Goal: Task Accomplishment & Management: Complete application form

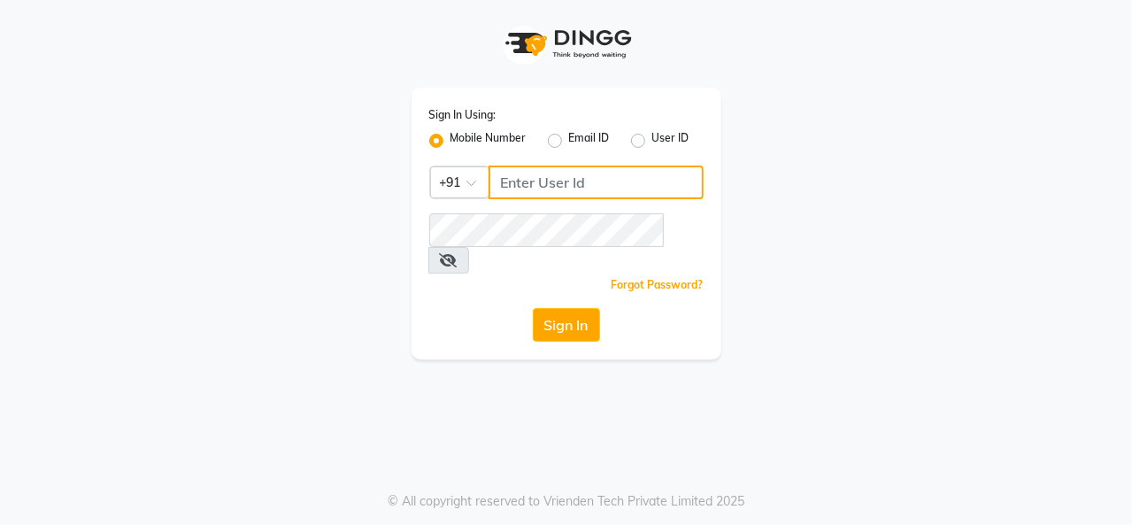
click at [512, 176] on input "Username" at bounding box center [596, 183] width 215 height 34
type input "8157804235"
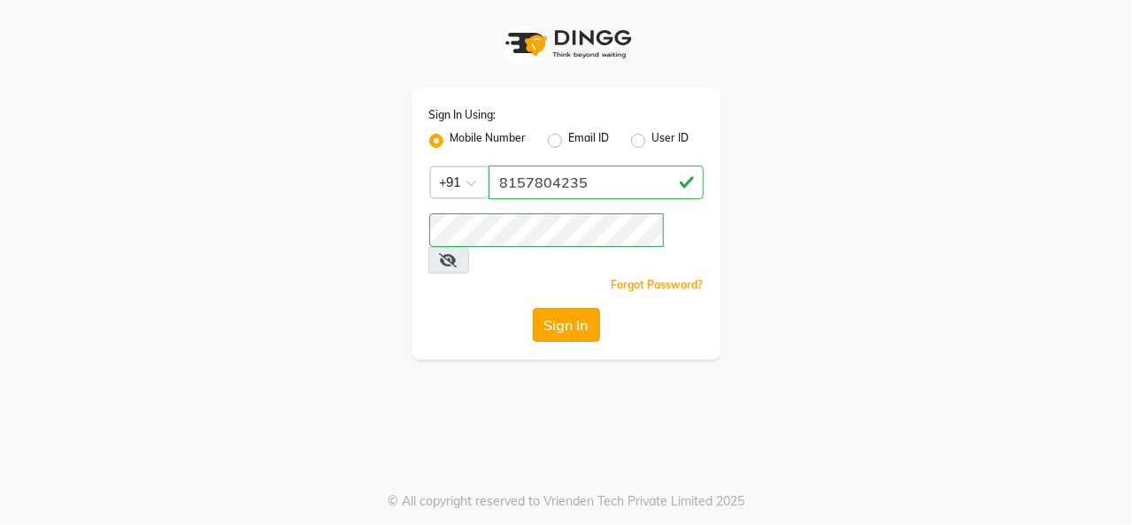
click at [592, 308] on button "Sign In" at bounding box center [566, 325] width 67 height 34
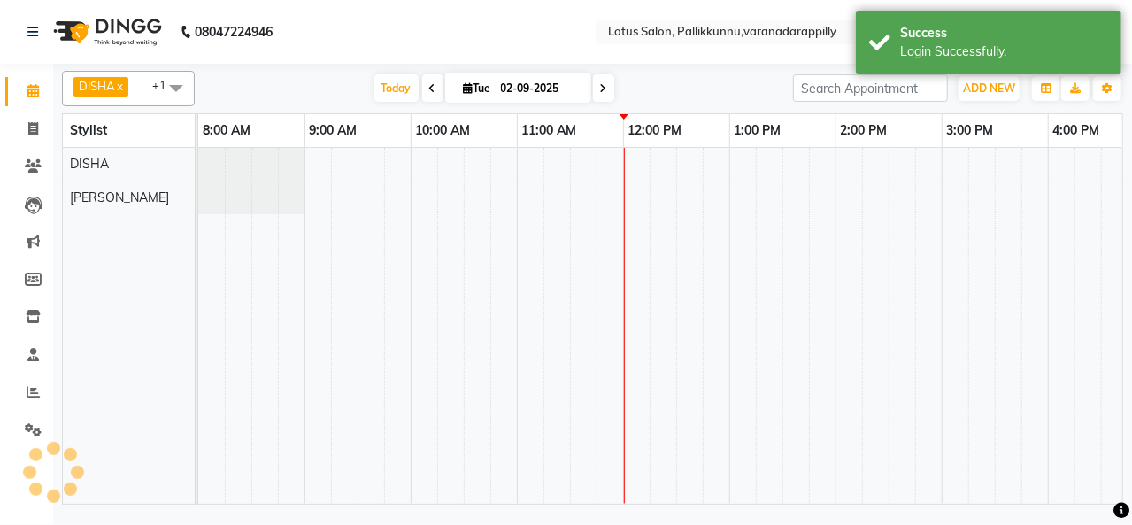
select select "en"
click at [34, 129] on icon at bounding box center [33, 128] width 10 height 13
select select "service"
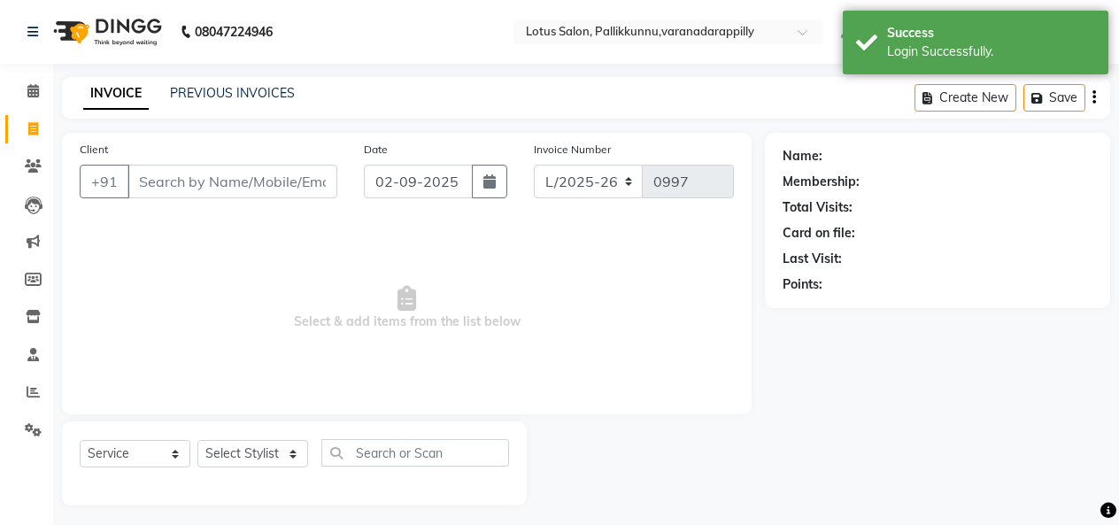
click at [303, 176] on input "Client" at bounding box center [232, 182] width 210 height 34
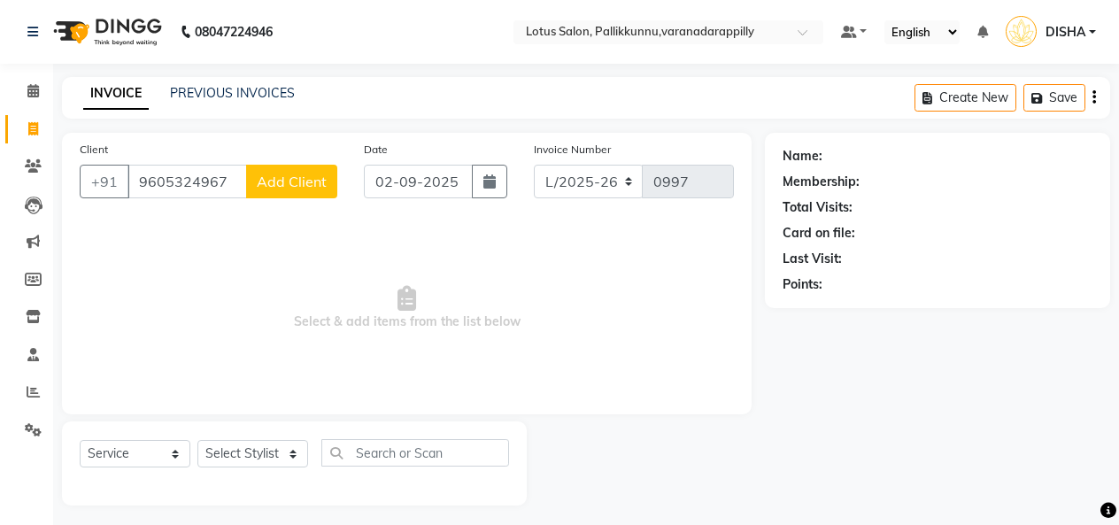
type input "9605324967"
click at [303, 176] on span "Add Client" at bounding box center [292, 182] width 70 height 18
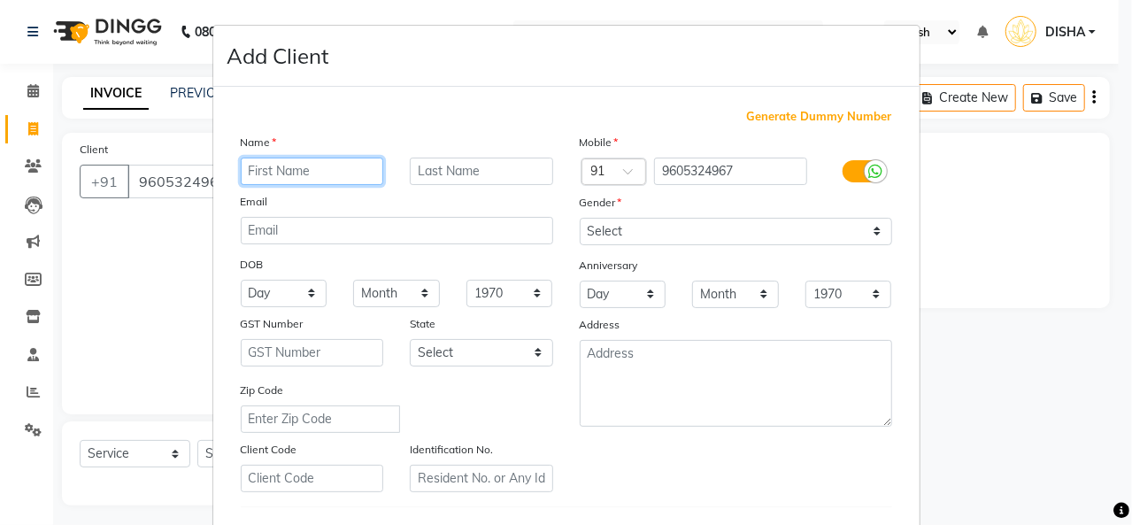
click at [303, 176] on input "text" at bounding box center [312, 171] width 143 height 27
type input "[PERSON_NAME]"
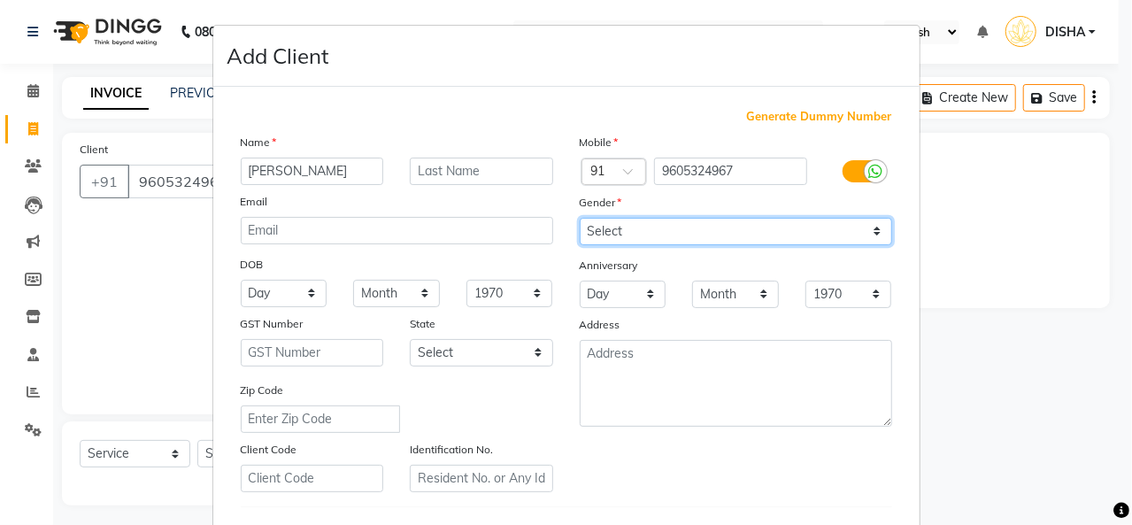
click at [672, 226] on select "Select [DEMOGRAPHIC_DATA] [DEMOGRAPHIC_DATA] Other Prefer Not To Say" at bounding box center [736, 231] width 312 height 27
select select "[DEMOGRAPHIC_DATA]"
click at [580, 218] on select "Select [DEMOGRAPHIC_DATA] [DEMOGRAPHIC_DATA] Other Prefer Not To Say" at bounding box center [736, 231] width 312 height 27
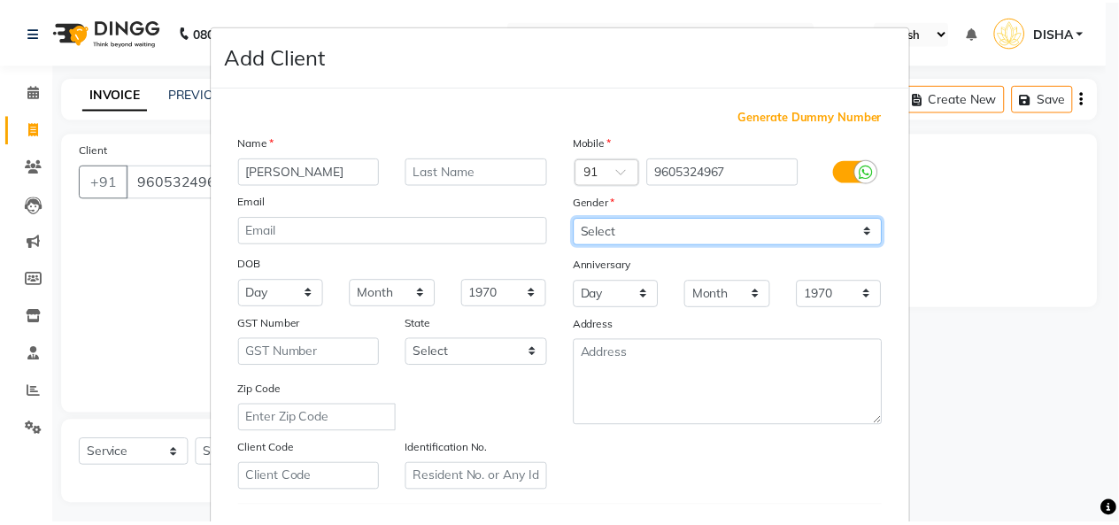
scroll to position [289, 0]
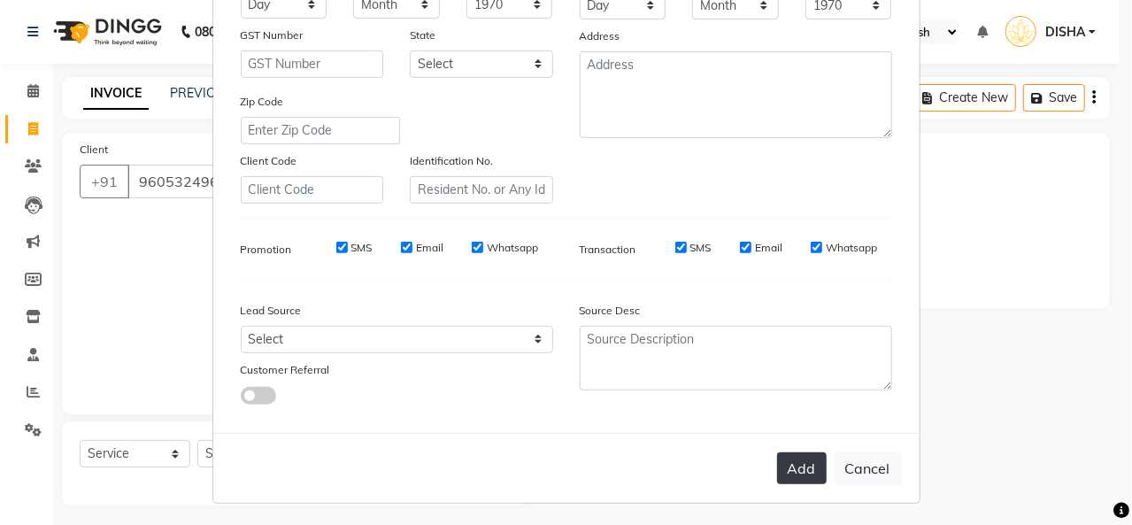
click at [777, 469] on button "Add" at bounding box center [802, 468] width 50 height 32
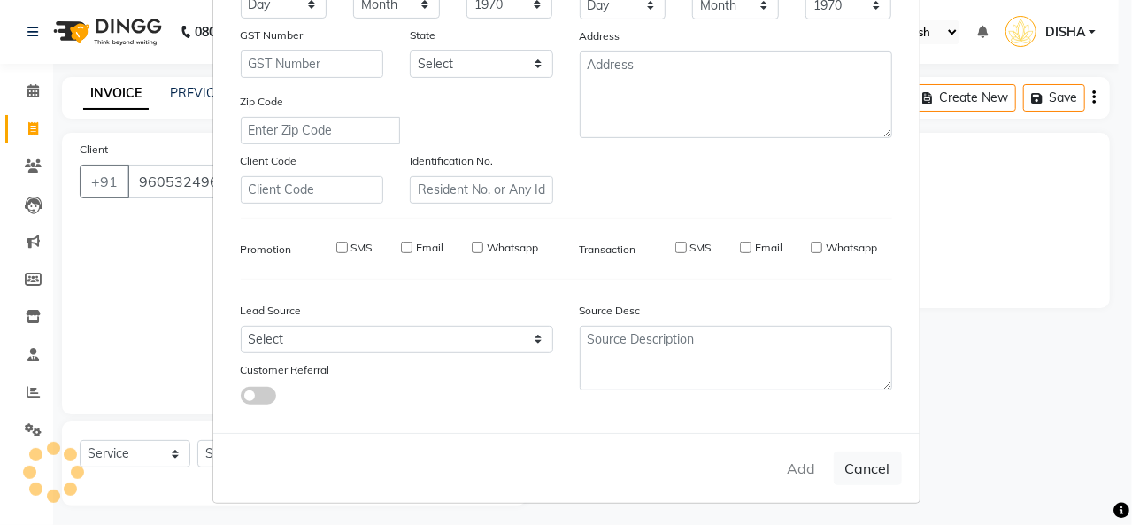
select select
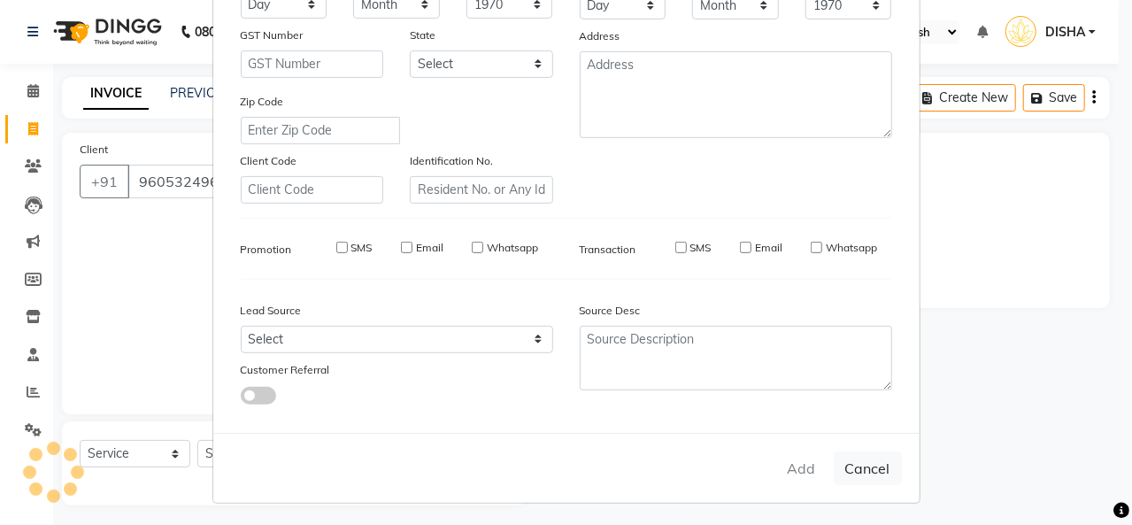
select select
checkbox input "false"
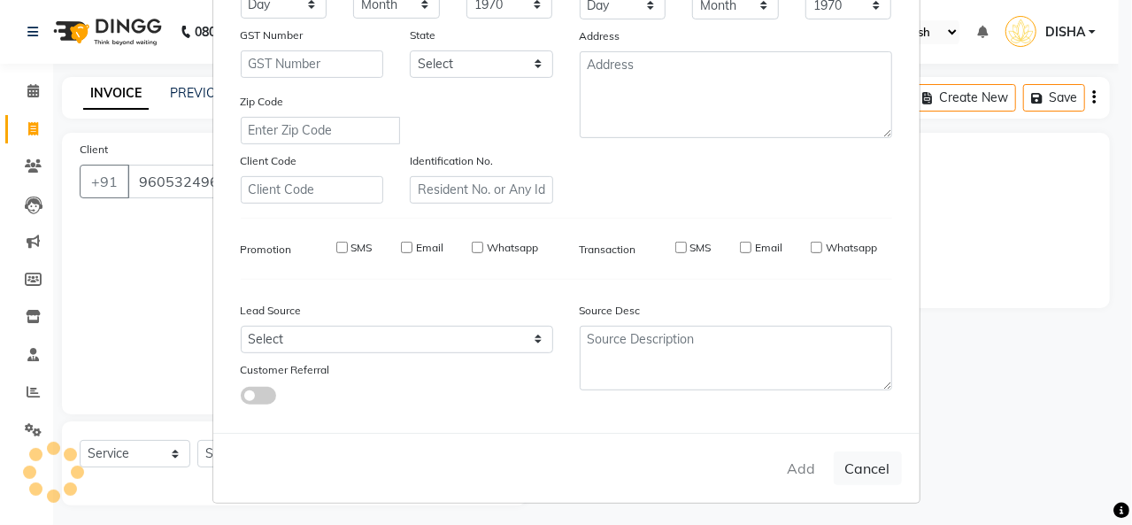
checkbox input "false"
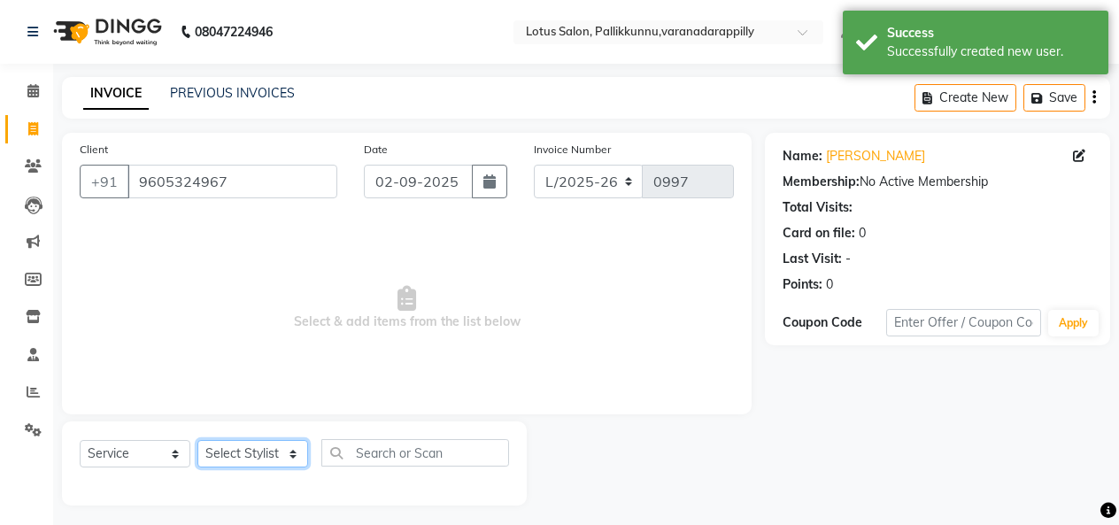
click at [289, 459] on select "Select Stylist DISHA [PERSON_NAME] Naflin [PERSON_NAME] [PERSON_NAME]" at bounding box center [252, 453] width 111 height 27
select select "79897"
click at [197, 440] on select "Select Stylist DISHA [PERSON_NAME] Naflin [PERSON_NAME] [PERSON_NAME]" at bounding box center [252, 453] width 111 height 27
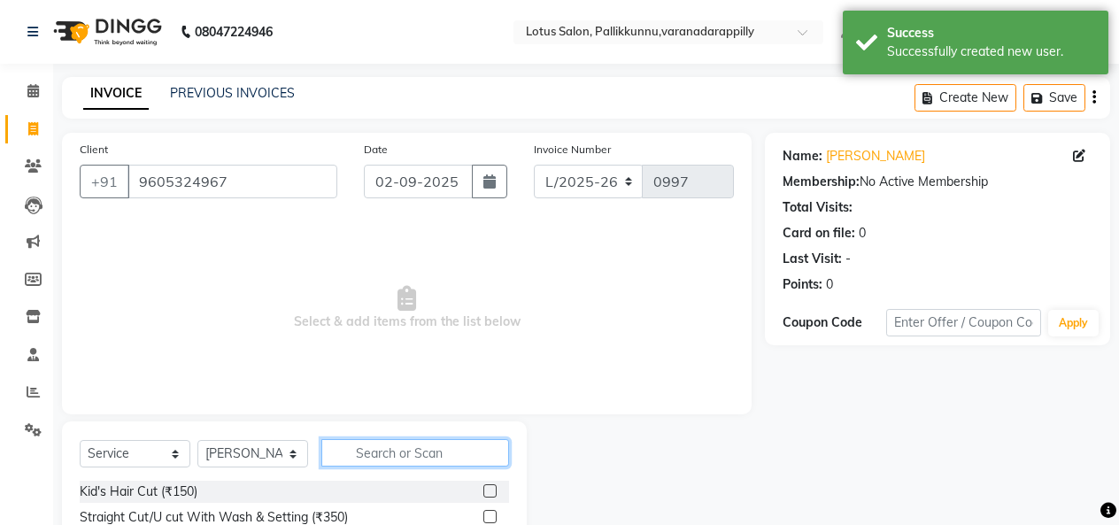
click at [453, 457] on input "text" at bounding box center [415, 452] width 188 height 27
type input "sa"
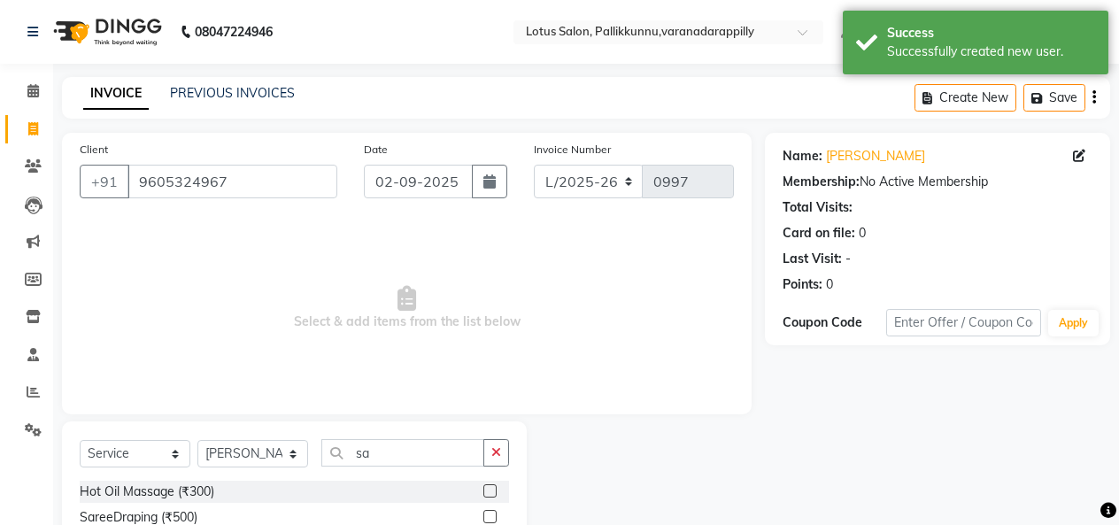
click at [489, 515] on label at bounding box center [489, 516] width 13 height 13
click at [489, 515] on input "checkbox" at bounding box center [489, 518] width 12 height 12
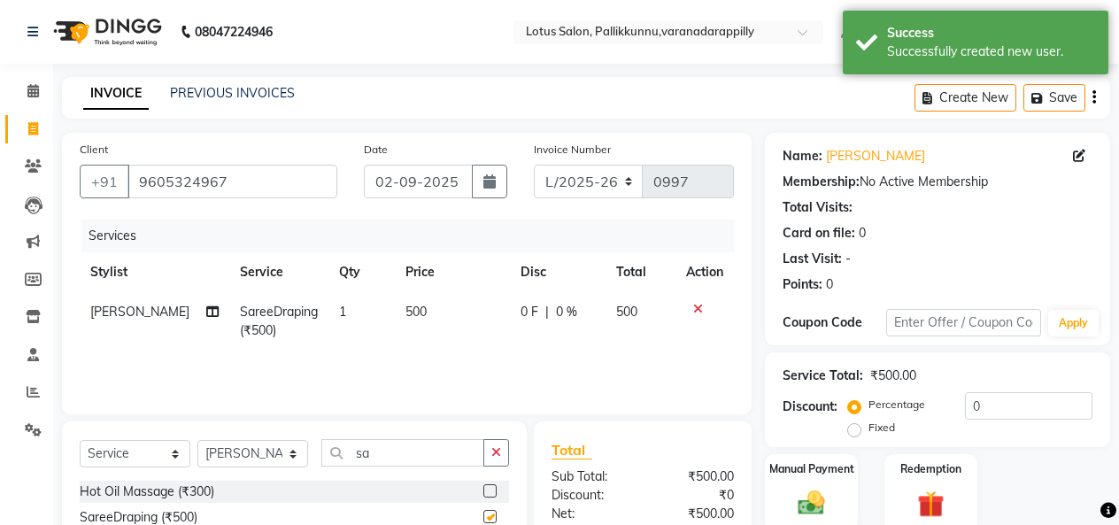
checkbox input "false"
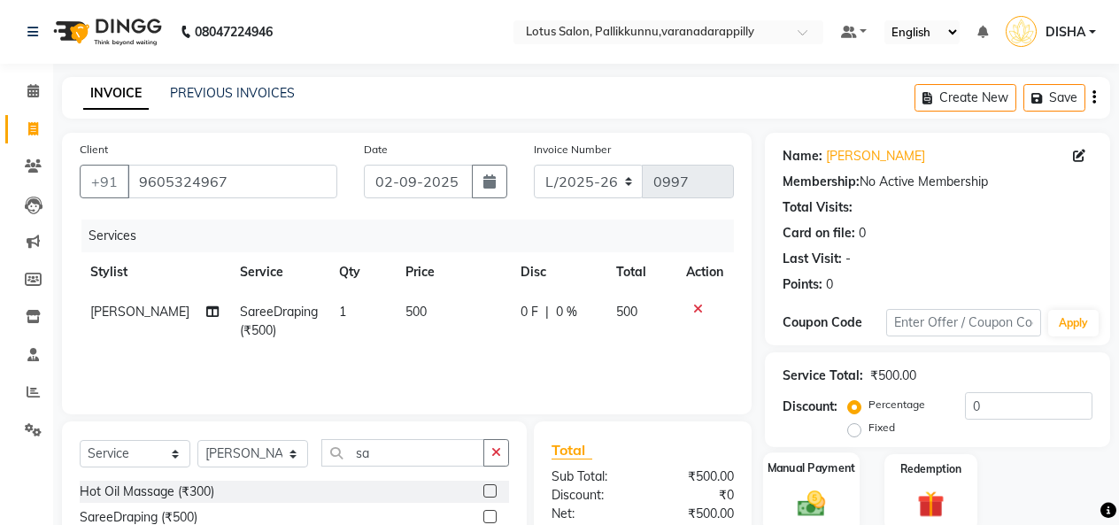
click at [789, 483] on div "Manual Payment" at bounding box center [811, 492] width 96 height 81
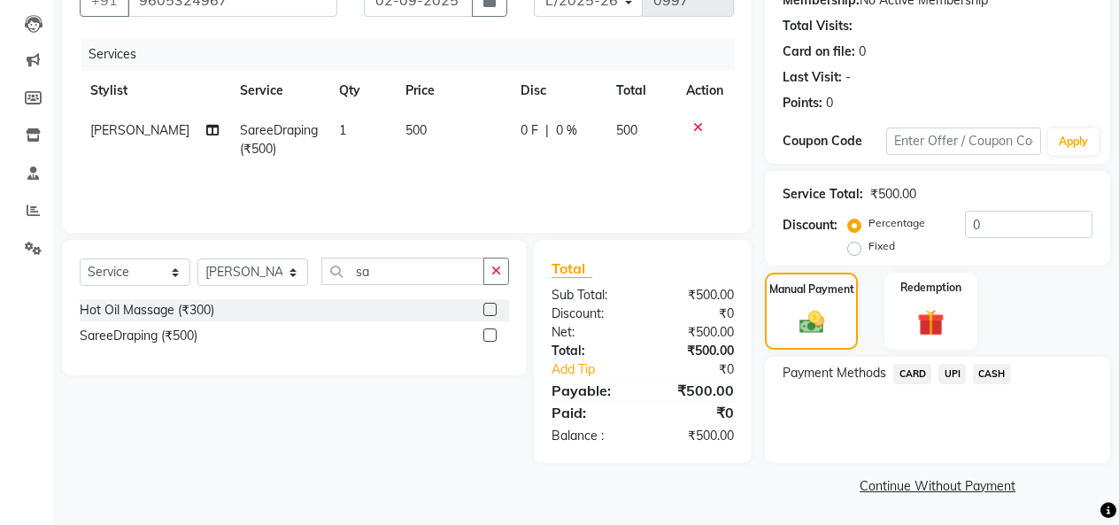
click at [954, 379] on span "UPI" at bounding box center [951, 374] width 27 height 20
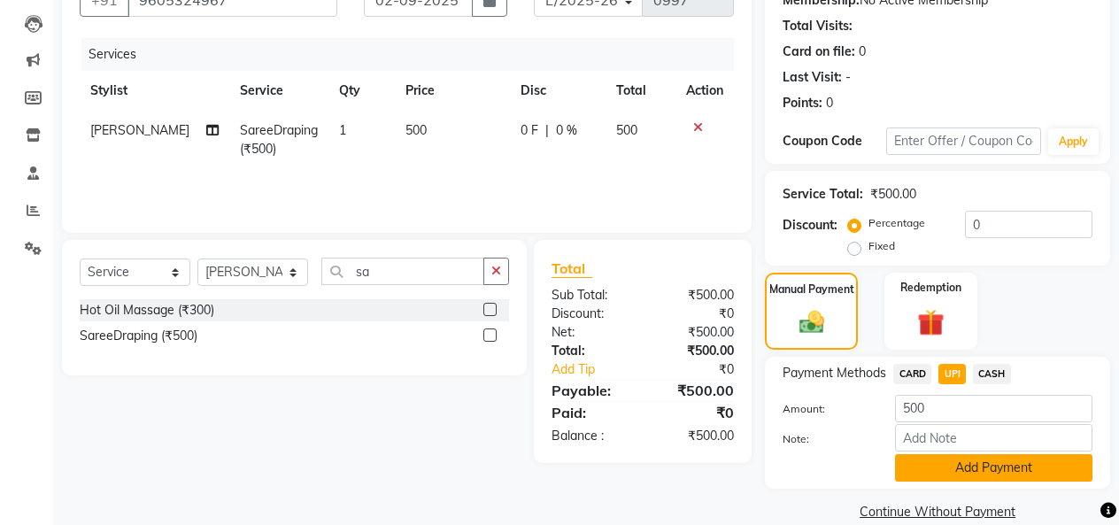
click at [965, 467] on button "Add Payment" at bounding box center [993, 467] width 197 height 27
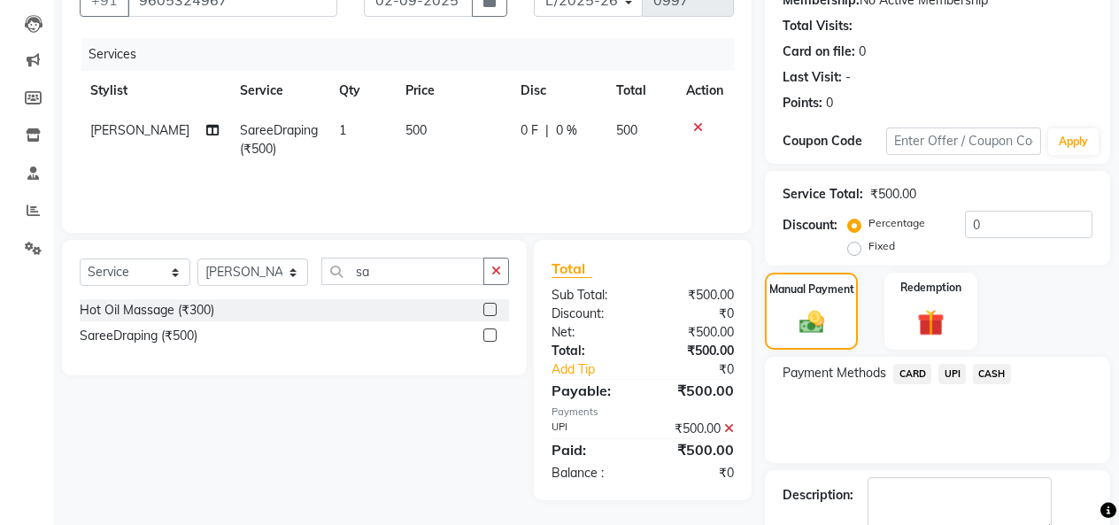
scroll to position [255, 0]
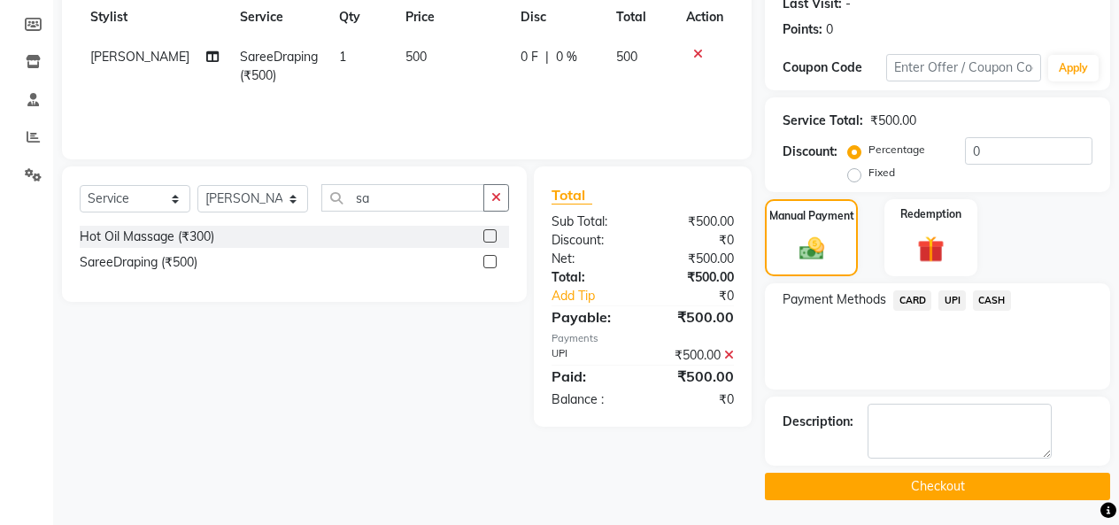
click at [967, 495] on button "Checkout" at bounding box center [937, 486] width 345 height 27
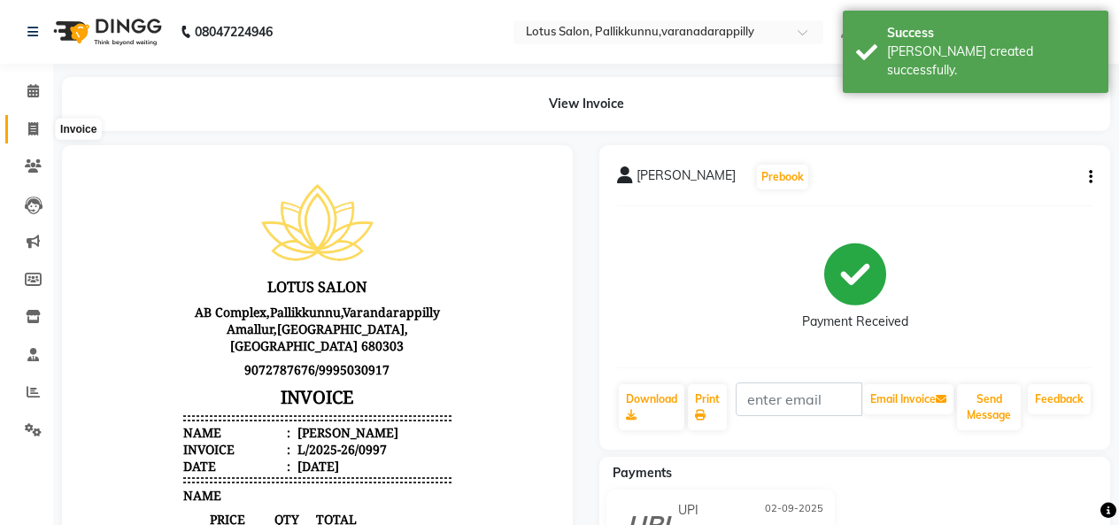
click at [37, 125] on icon at bounding box center [33, 128] width 10 height 13
select select "service"
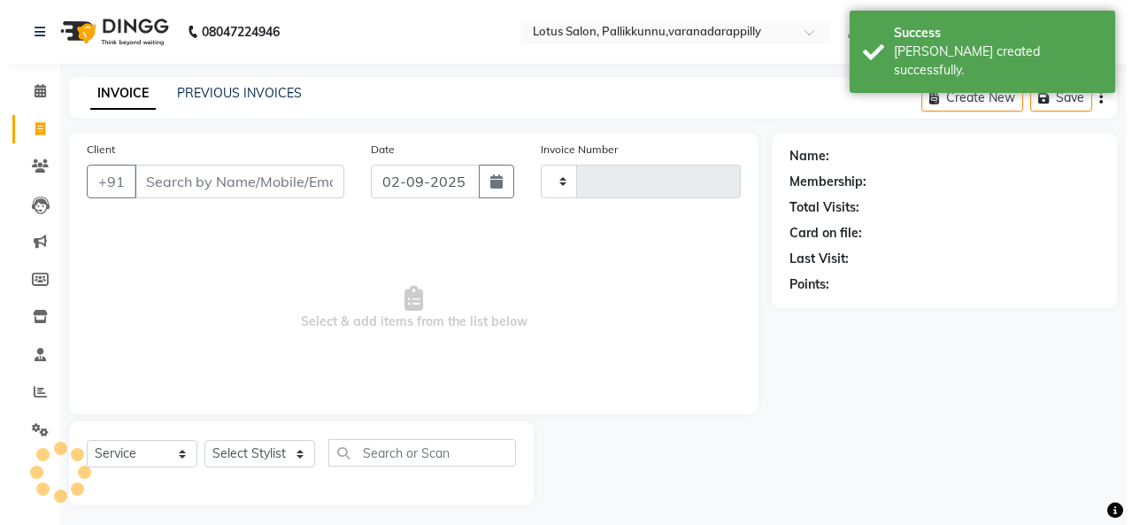
scroll to position [6, 0]
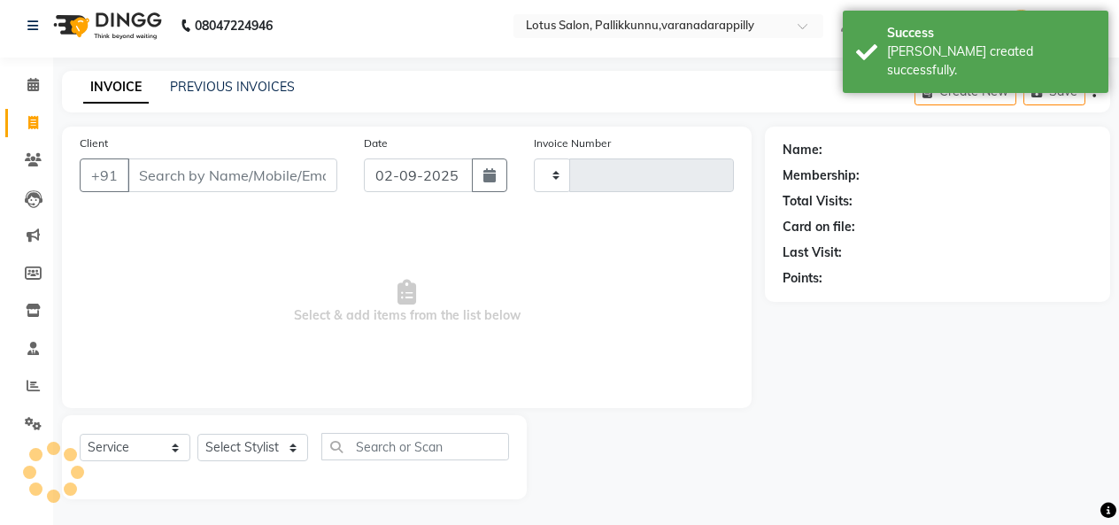
type input "0998"
select select "8188"
click at [193, 173] on input "Client" at bounding box center [232, 175] width 210 height 34
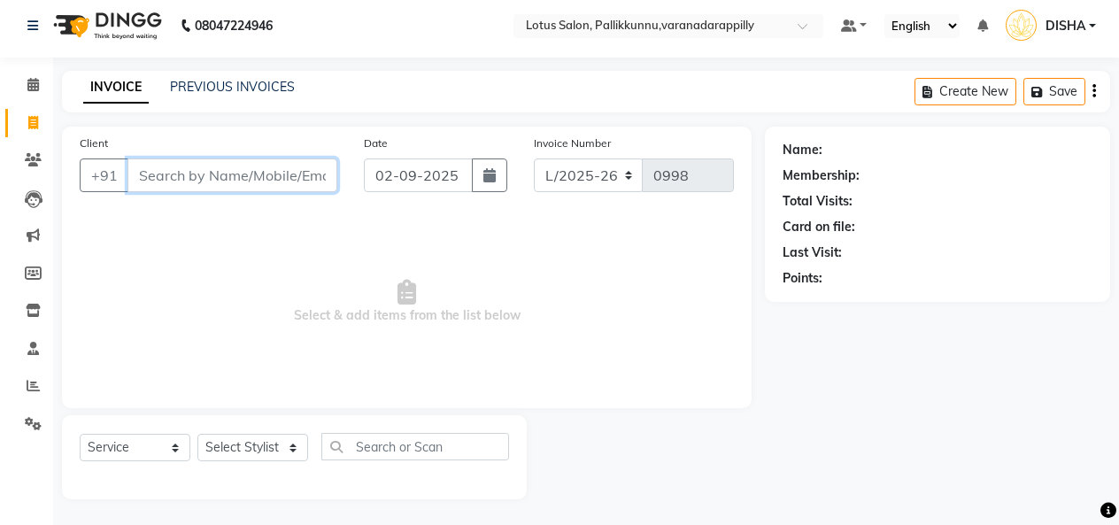
click at [305, 174] on input "Client" at bounding box center [232, 175] width 210 height 34
type input "A"
type input "9778038011"
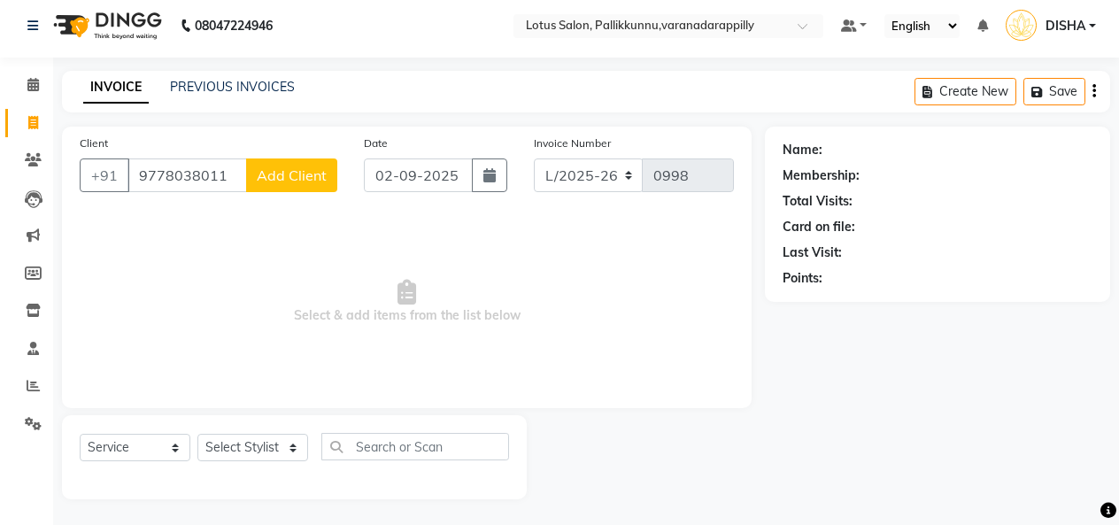
click at [255, 169] on button "Add Client" at bounding box center [291, 175] width 91 height 34
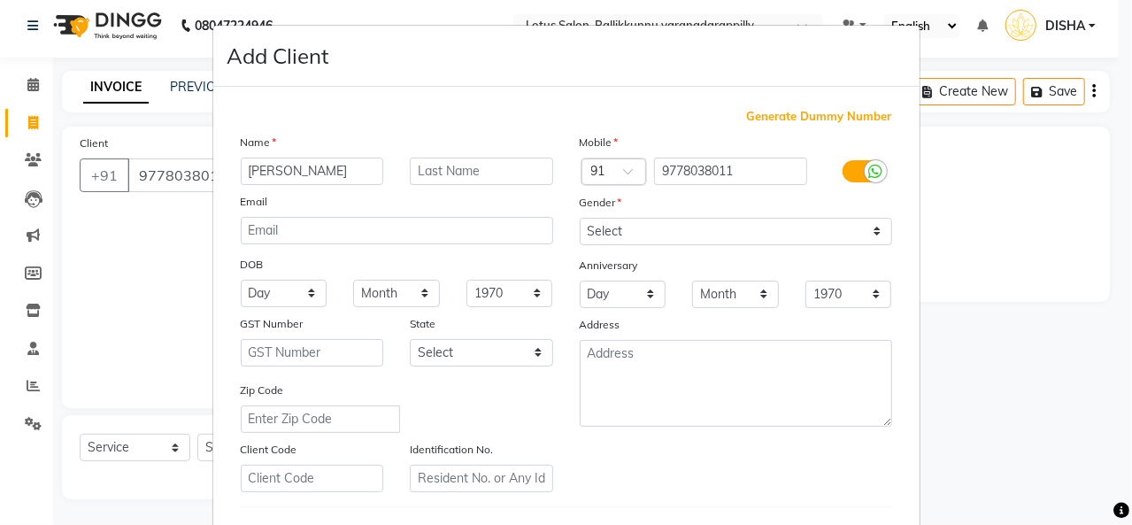
type input "[PERSON_NAME]"
click at [797, 231] on select "Select [DEMOGRAPHIC_DATA] [DEMOGRAPHIC_DATA] Other Prefer Not To Say" at bounding box center [736, 231] width 312 height 27
select select "[DEMOGRAPHIC_DATA]"
click at [580, 218] on select "Select [DEMOGRAPHIC_DATA] [DEMOGRAPHIC_DATA] Other Prefer Not To Say" at bounding box center [736, 231] width 312 height 27
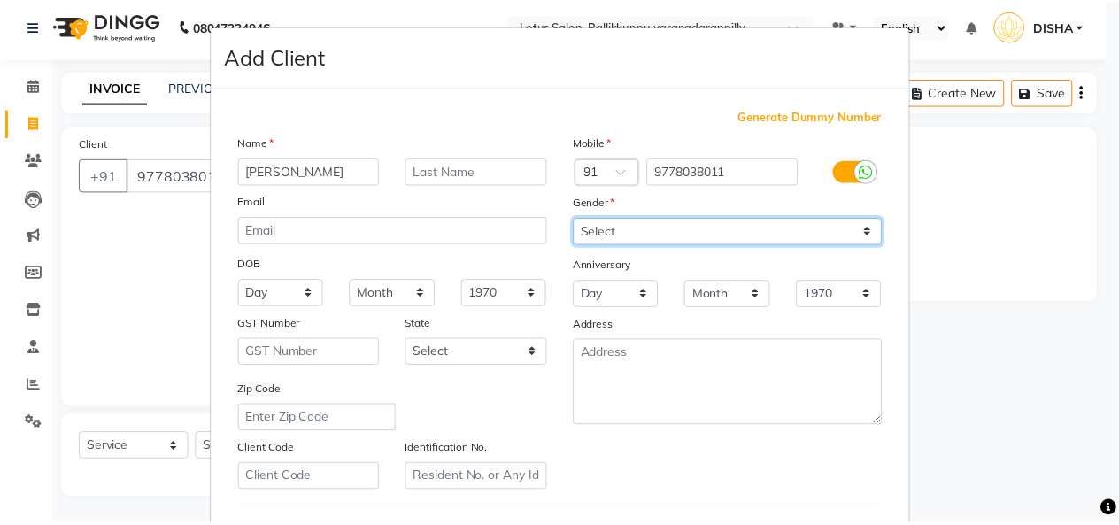
scroll to position [289, 0]
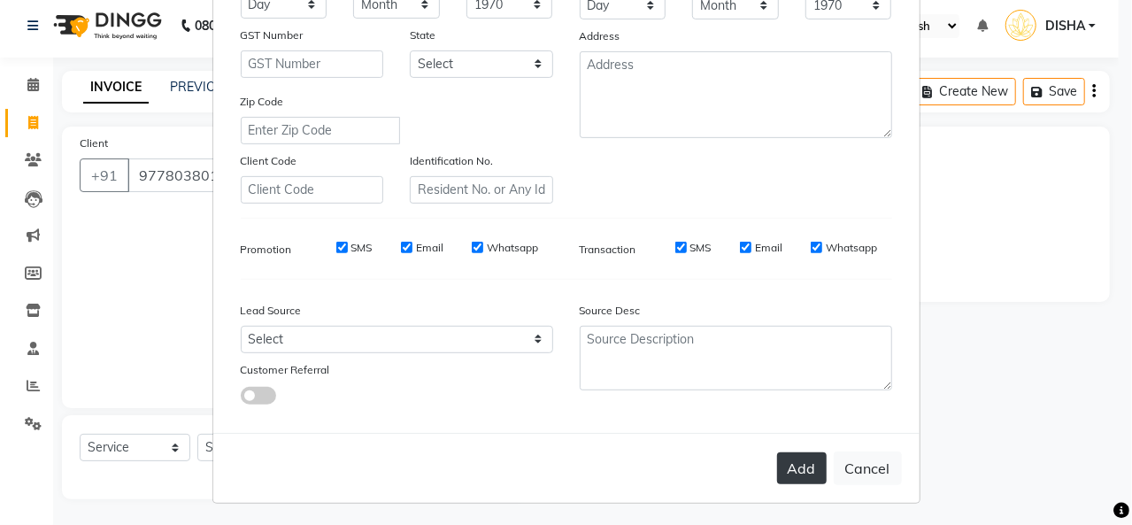
click at [806, 467] on button "Add" at bounding box center [802, 468] width 50 height 32
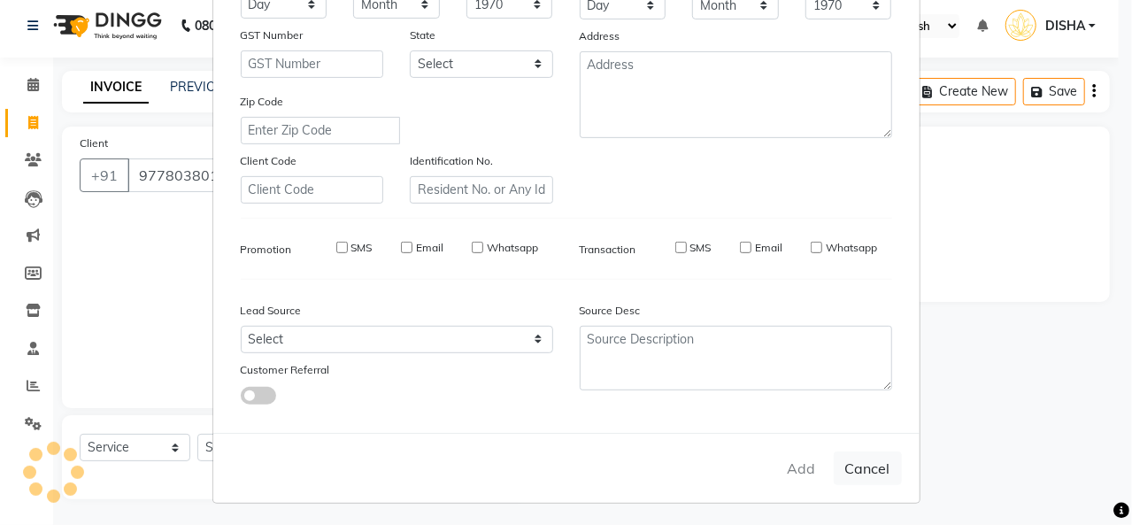
select select
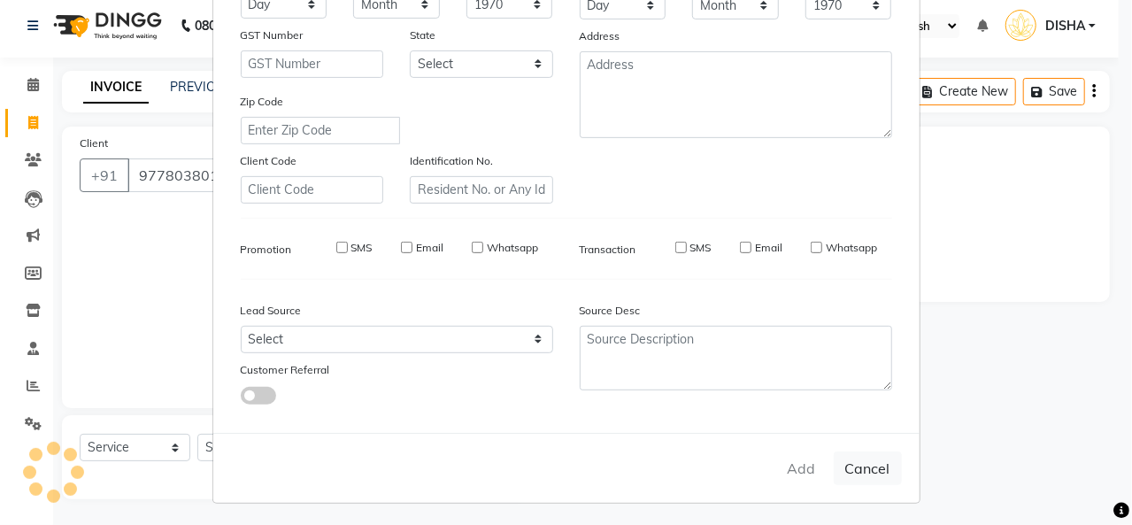
select select
checkbox input "false"
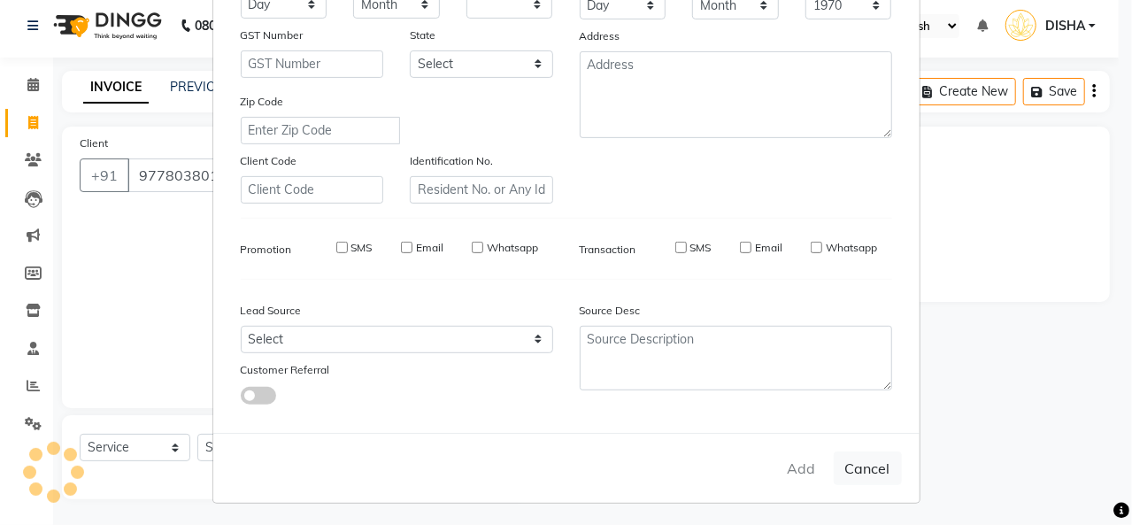
checkbox input "false"
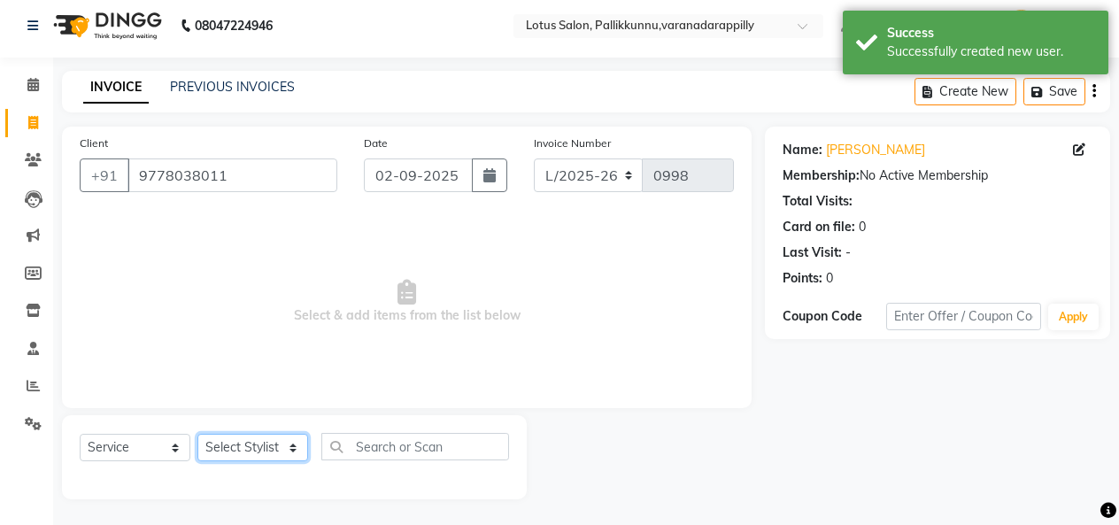
click at [286, 442] on select "Select Stylist DISHA [PERSON_NAME] Naflin [PERSON_NAME] [PERSON_NAME]" at bounding box center [252, 447] width 111 height 27
select select "79897"
click at [197, 434] on select "Select Stylist DISHA [PERSON_NAME] Naflin [PERSON_NAME] [PERSON_NAME]" at bounding box center [252, 447] width 111 height 27
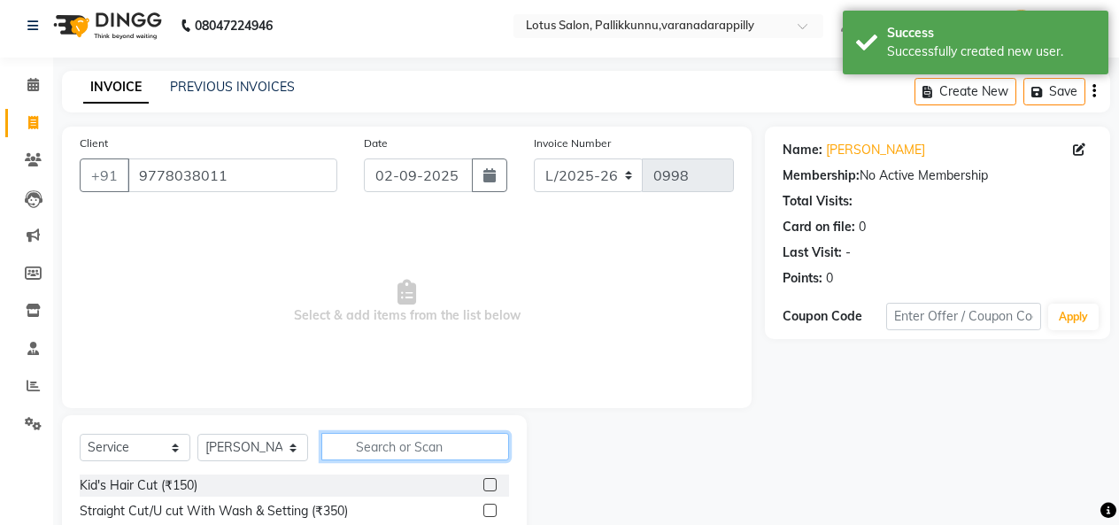
click at [358, 445] on input "text" at bounding box center [415, 446] width 188 height 27
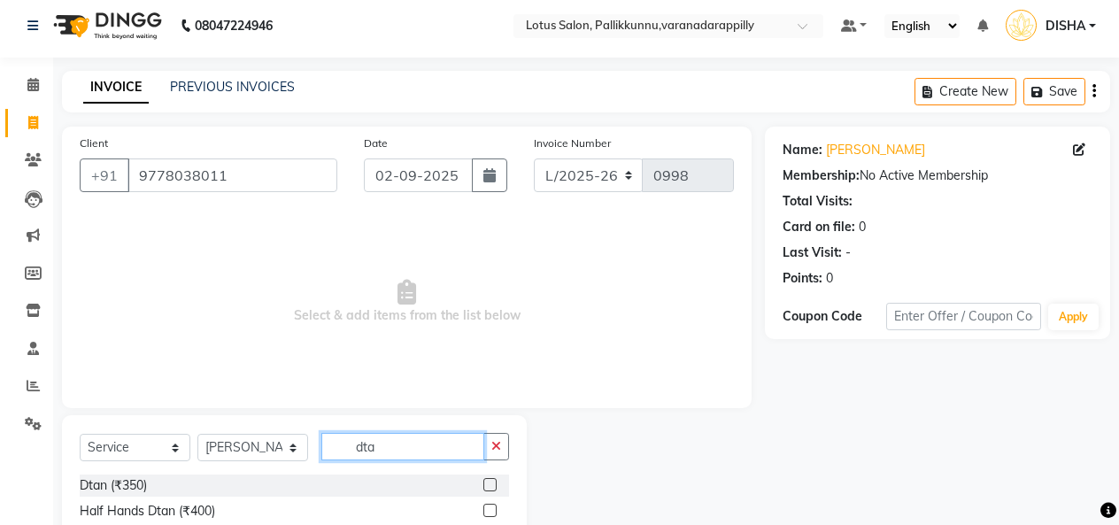
type input "dta"
click at [488, 484] on label at bounding box center [489, 484] width 13 height 13
click at [488, 484] on input "checkbox" at bounding box center [489, 486] width 12 height 12
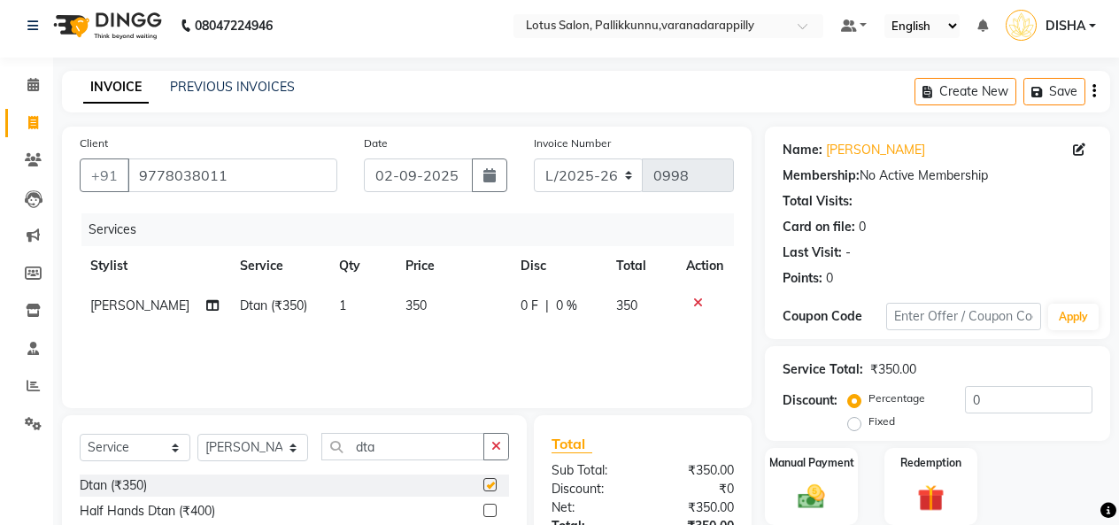
checkbox input "false"
click at [496, 453] on button "button" at bounding box center [496, 446] width 26 height 27
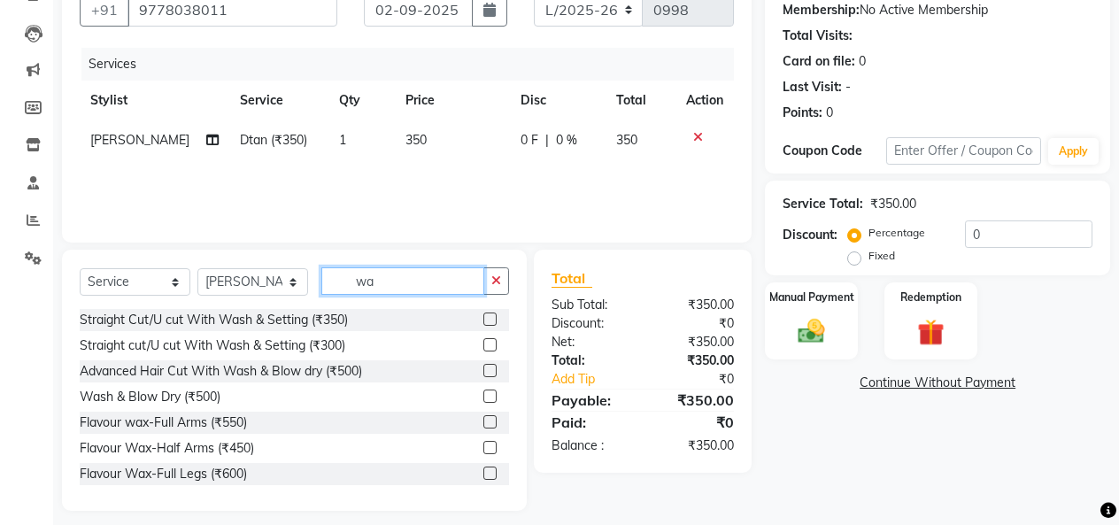
scroll to position [183, 0]
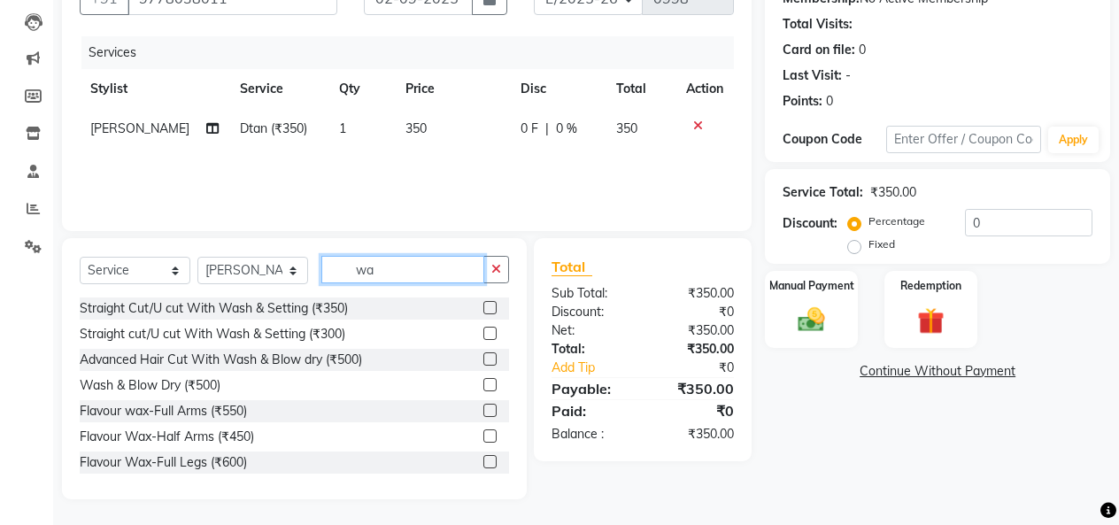
type input "wa"
click at [483, 410] on label at bounding box center [489, 410] width 13 height 13
click at [483, 410] on input "checkbox" at bounding box center [489, 411] width 12 height 12
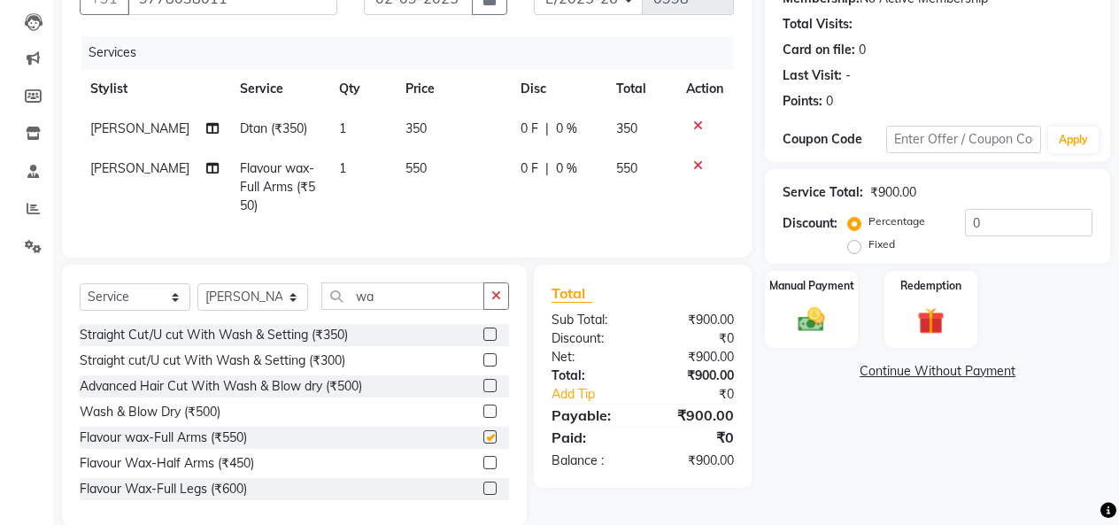
checkbox input "false"
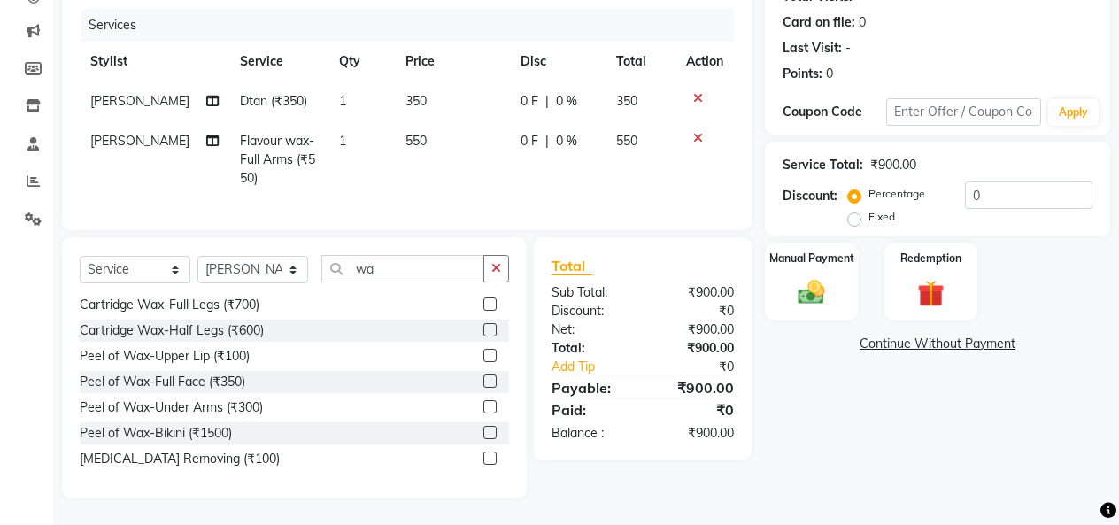
scroll to position [211, 0]
click at [483, 413] on label at bounding box center [489, 406] width 13 height 13
click at [483, 413] on input "checkbox" at bounding box center [489, 408] width 12 height 12
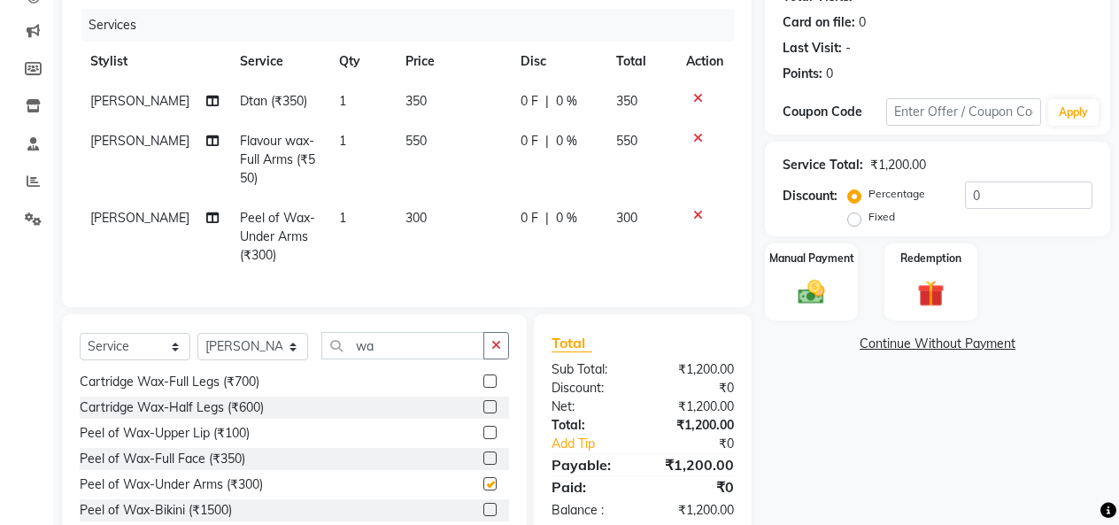
checkbox input "false"
click at [496, 350] on button "button" at bounding box center [496, 345] width 26 height 27
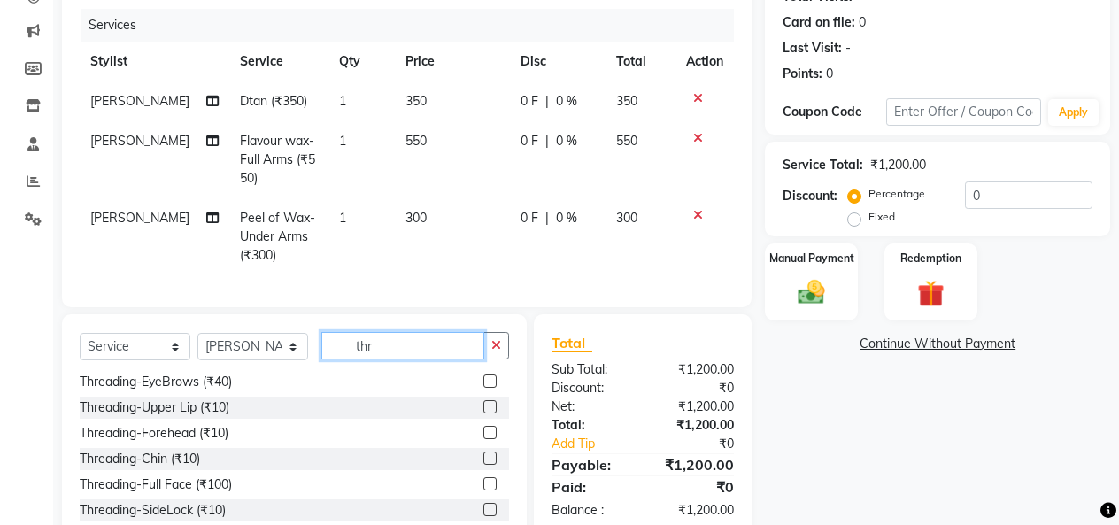
scroll to position [2, 0]
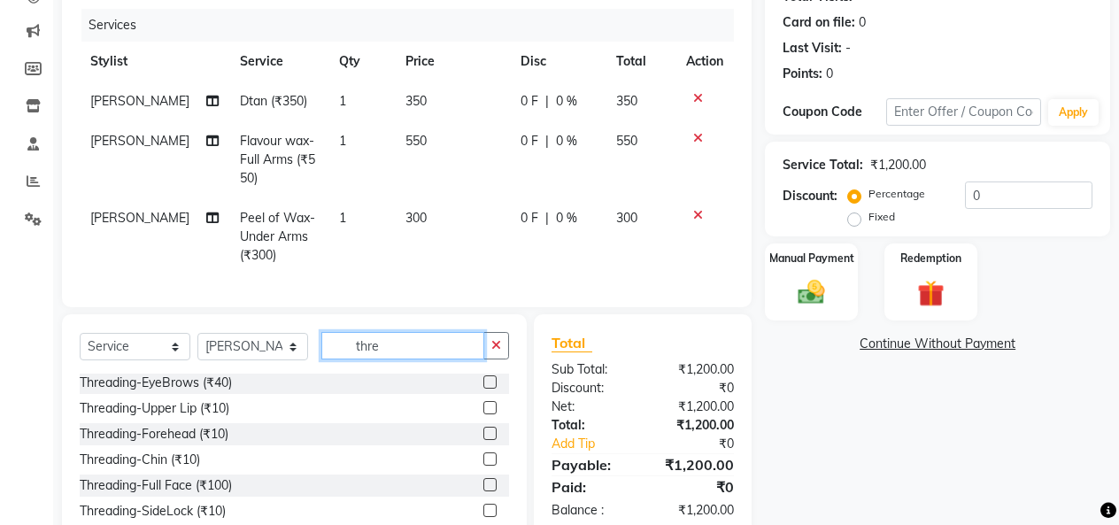
type input "thre"
click at [483, 389] on label at bounding box center [489, 381] width 13 height 13
click at [483, 389] on input "checkbox" at bounding box center [489, 383] width 12 height 12
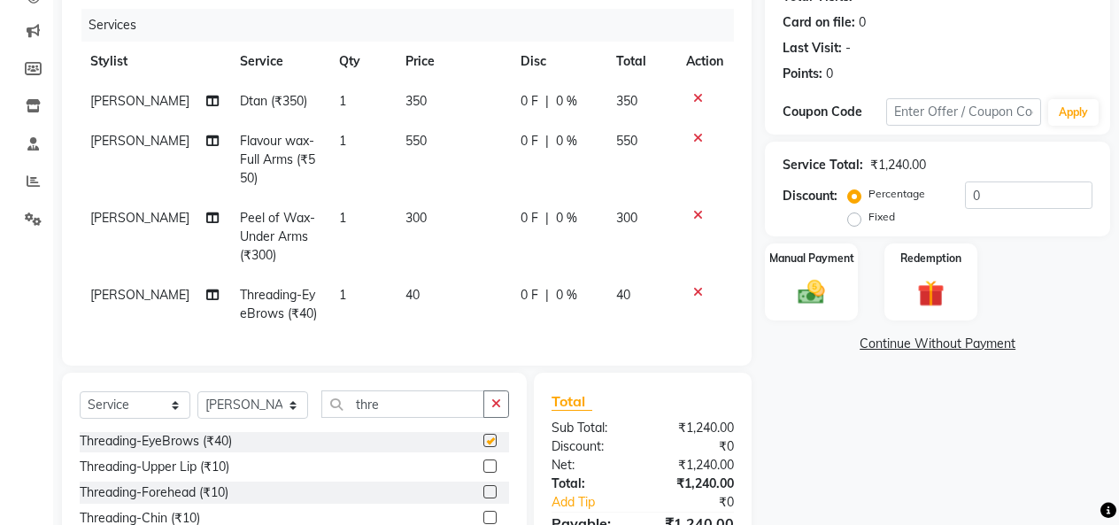
checkbox input "false"
click at [983, 197] on input "0" at bounding box center [1028, 194] width 127 height 27
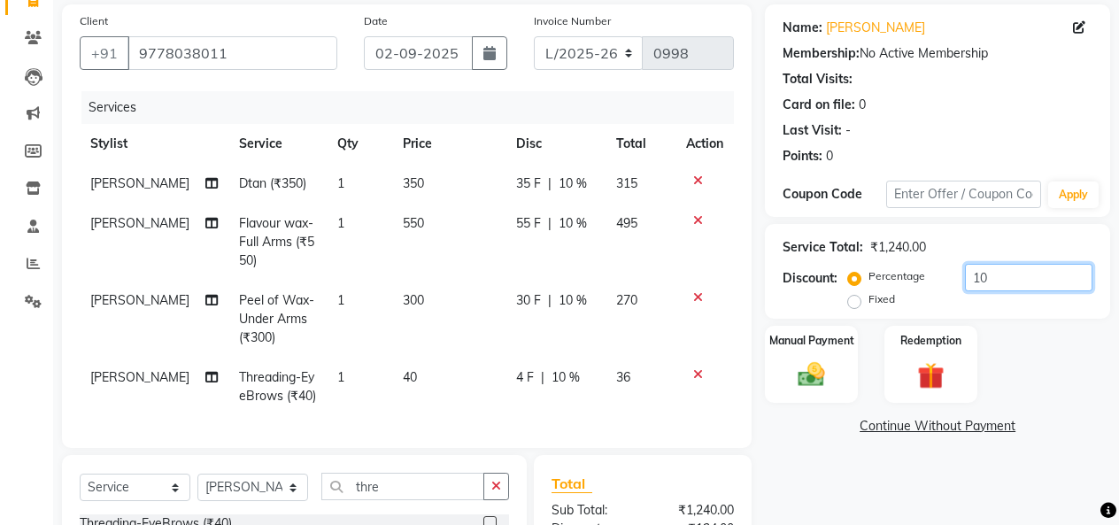
scroll to position [129, 0]
type input "10"
click at [848, 361] on div "Manual Payment" at bounding box center [811, 363] width 96 height 81
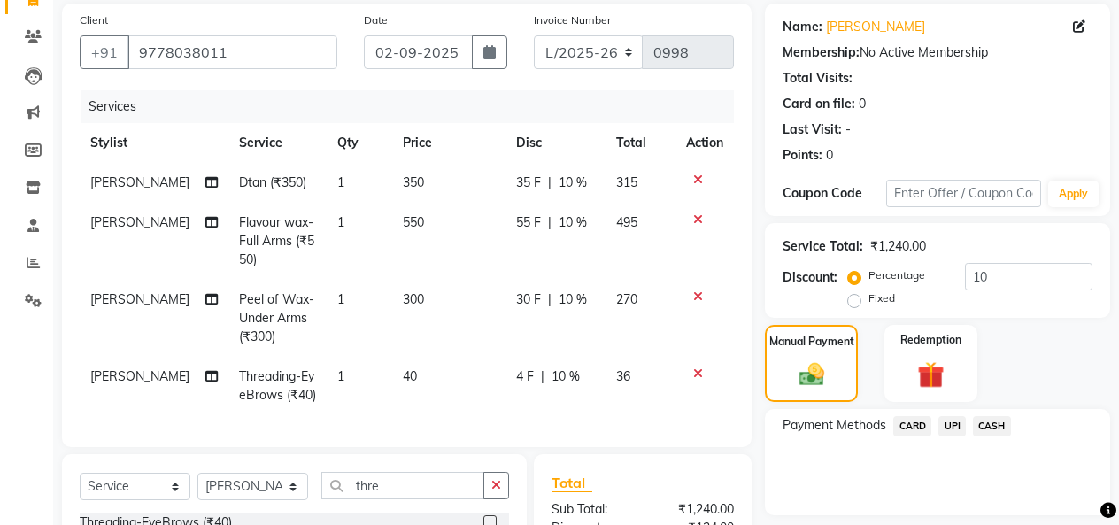
click at [951, 425] on span "UPI" at bounding box center [951, 426] width 27 height 20
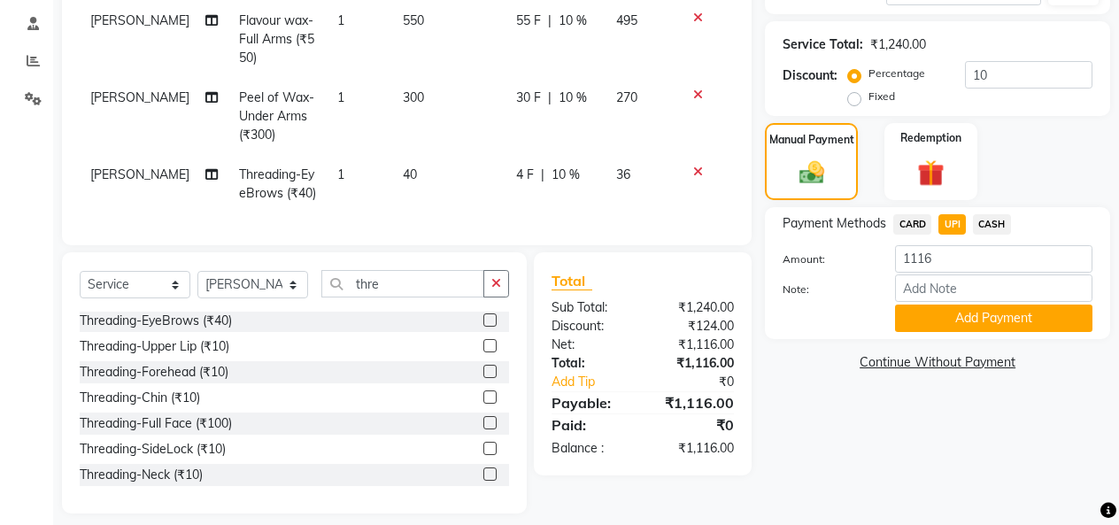
scroll to position [334, 0]
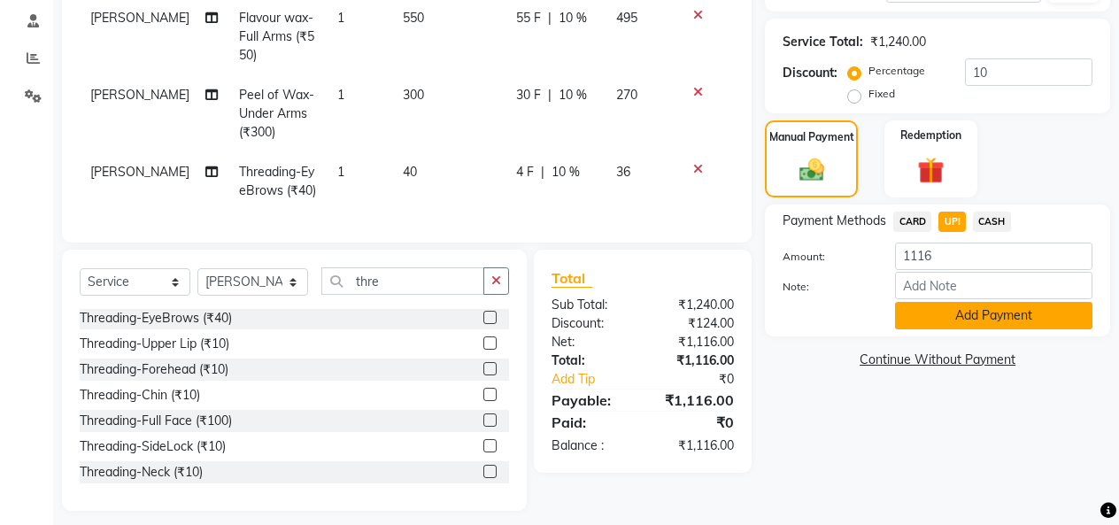
click at [1004, 320] on button "Add Payment" at bounding box center [993, 315] width 197 height 27
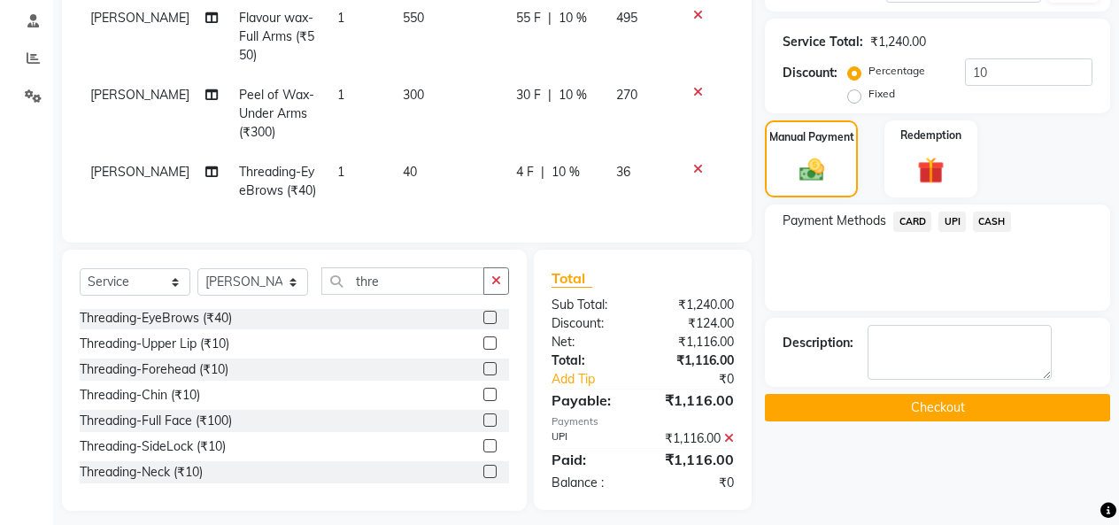
click at [1001, 401] on button "Checkout" at bounding box center [937, 407] width 345 height 27
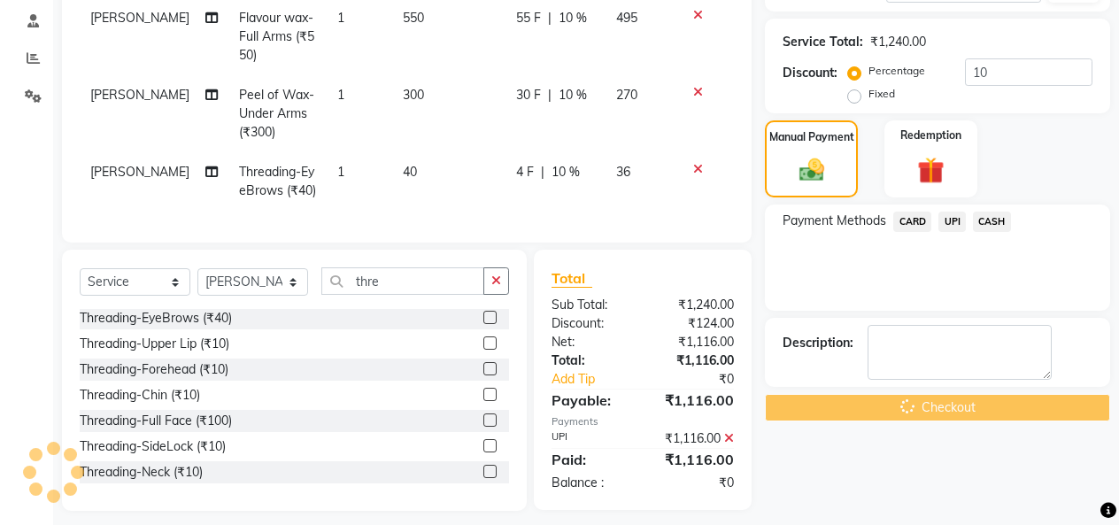
scroll to position [359, 0]
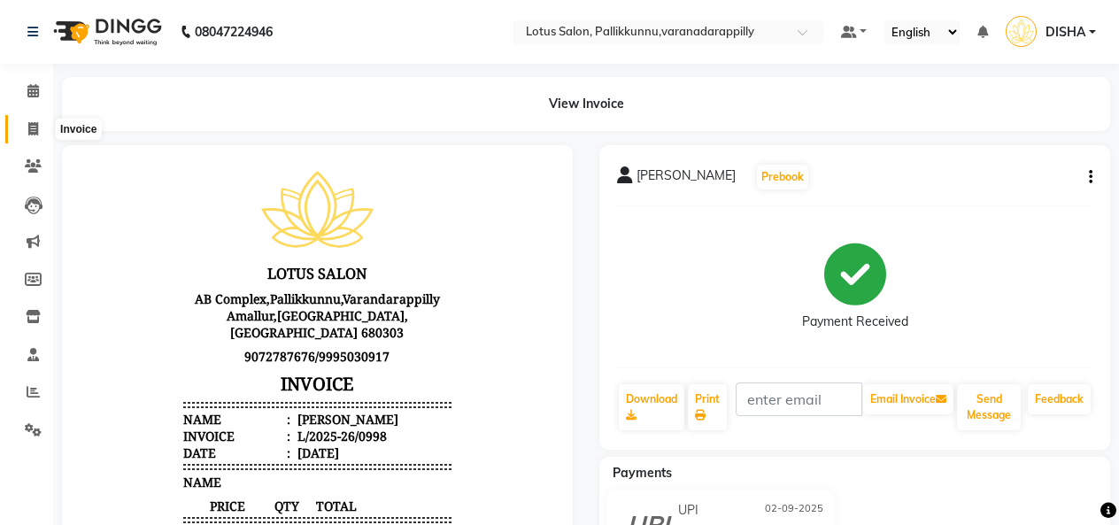
click at [33, 128] on icon at bounding box center [33, 128] width 10 height 13
select select "service"
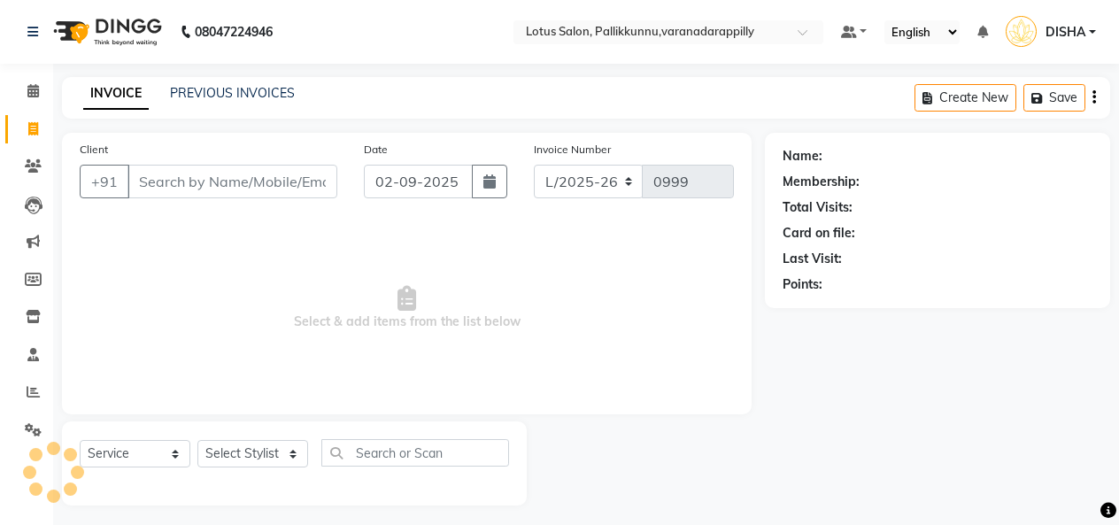
scroll to position [6, 0]
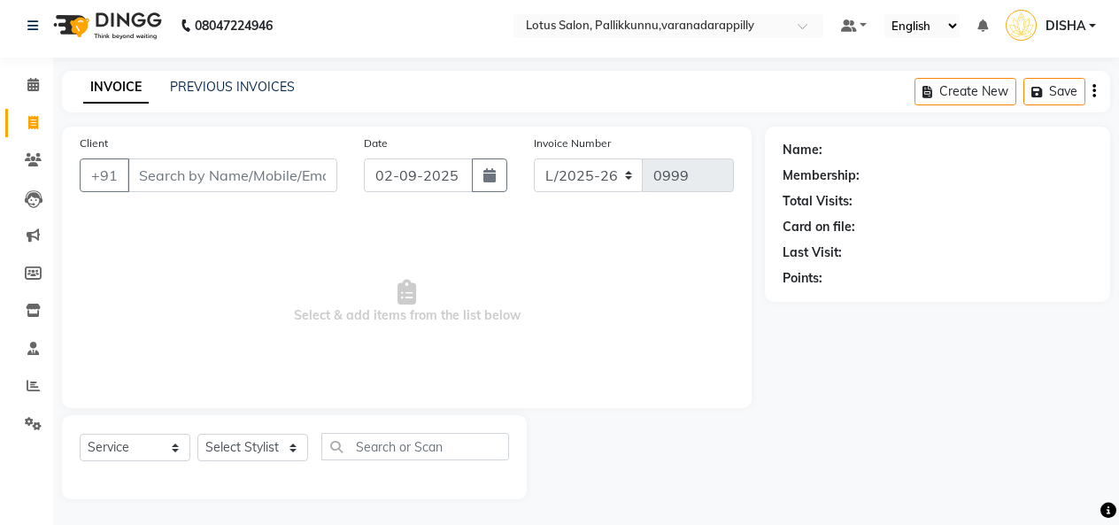
click at [209, 178] on input "Client" at bounding box center [232, 175] width 210 height 34
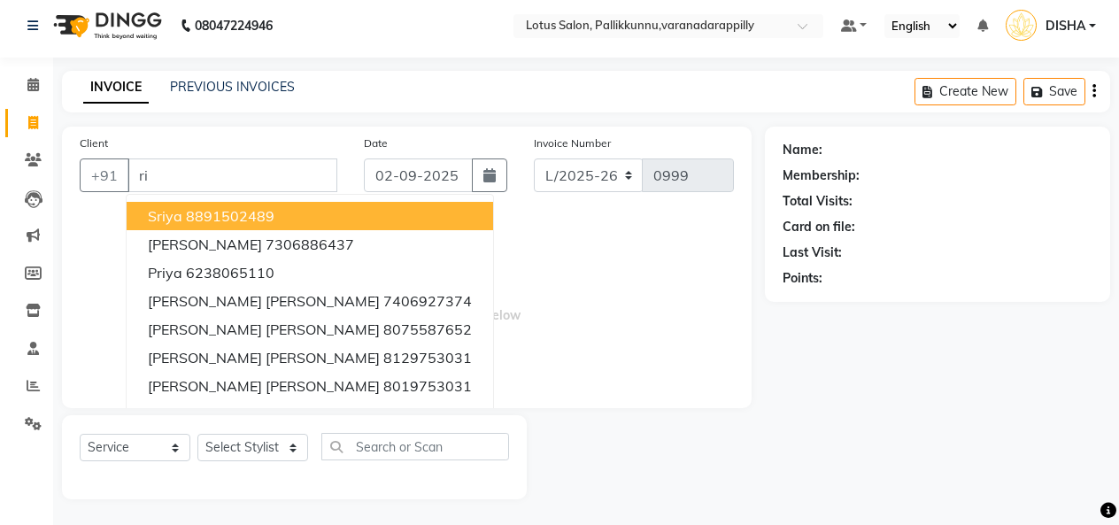
type input "r"
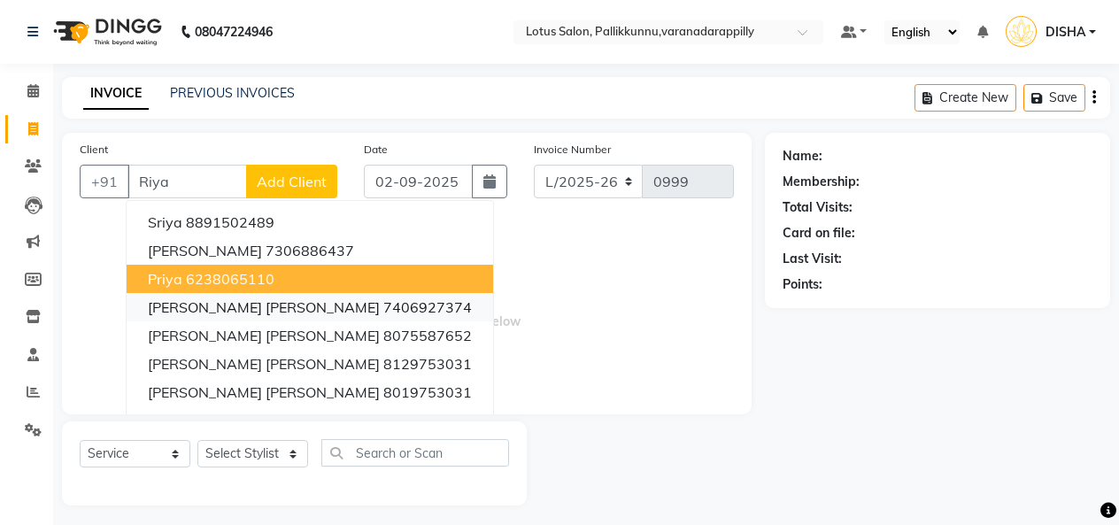
scroll to position [1, 0]
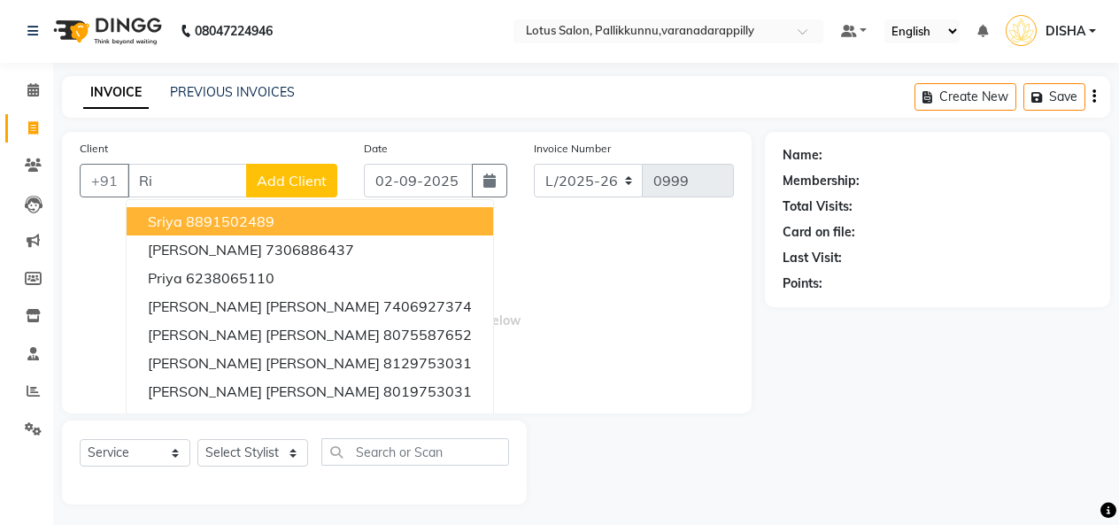
type input "R"
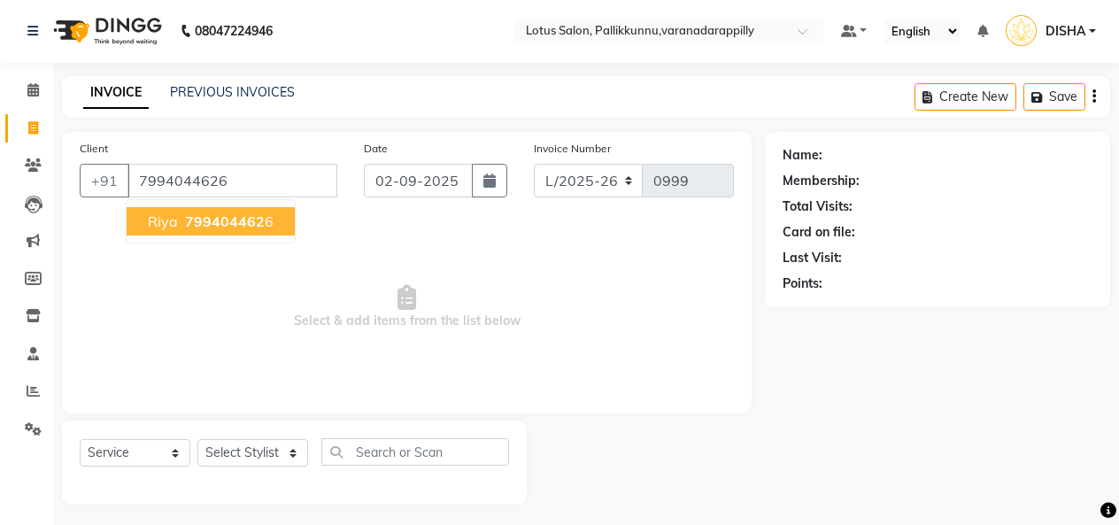
type input "7994044626"
click at [191, 219] on span "799404462" at bounding box center [225, 221] width 80 height 18
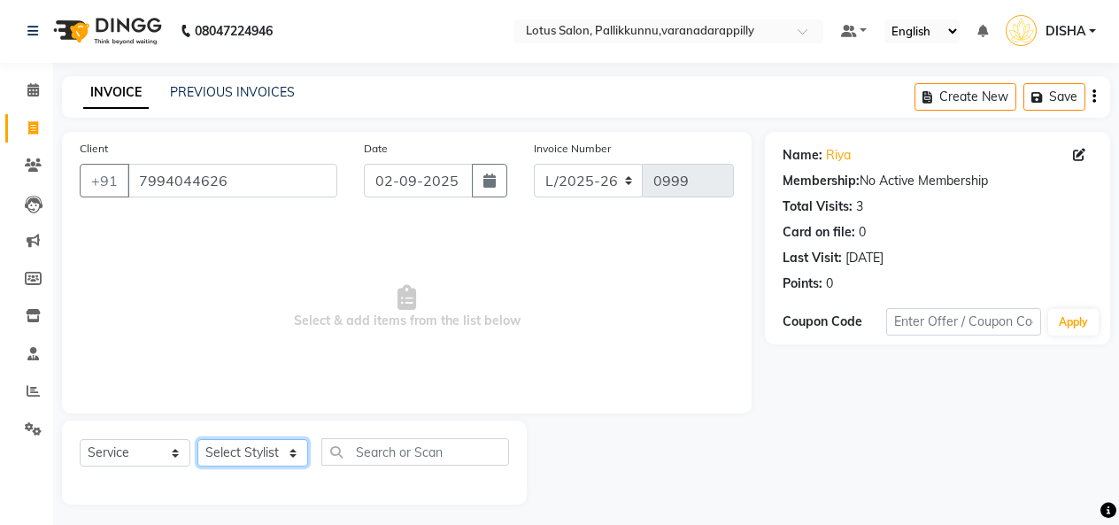
click at [260, 453] on select "Select Stylist DISHA [PERSON_NAME] Naflin [PERSON_NAME] [PERSON_NAME]" at bounding box center [252, 452] width 111 height 27
select select "60354"
click at [197, 439] on select "Select Stylist DISHA [PERSON_NAME] Naflin [PERSON_NAME] [PERSON_NAME]" at bounding box center [252, 452] width 111 height 27
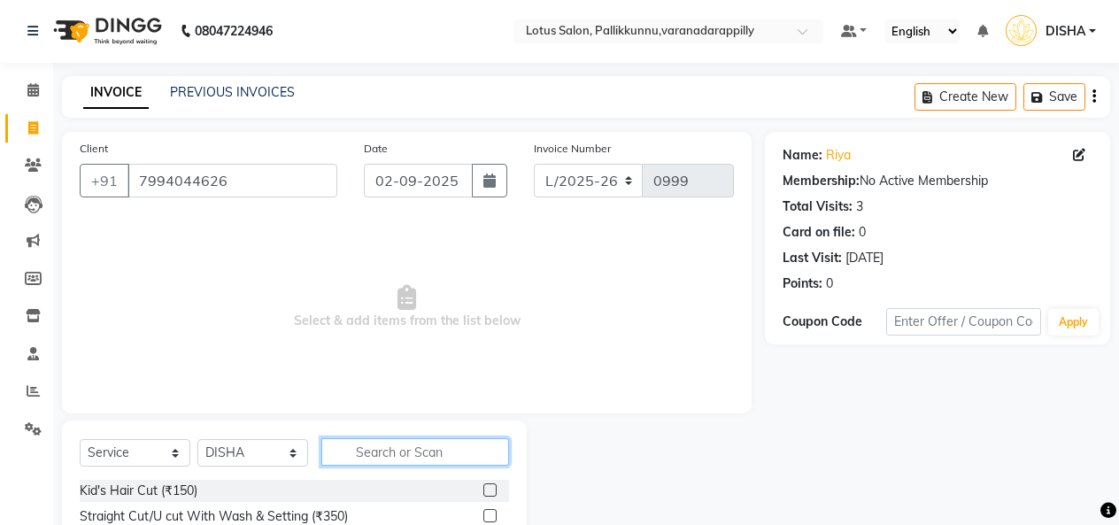
click at [393, 454] on input "text" at bounding box center [415, 451] width 188 height 27
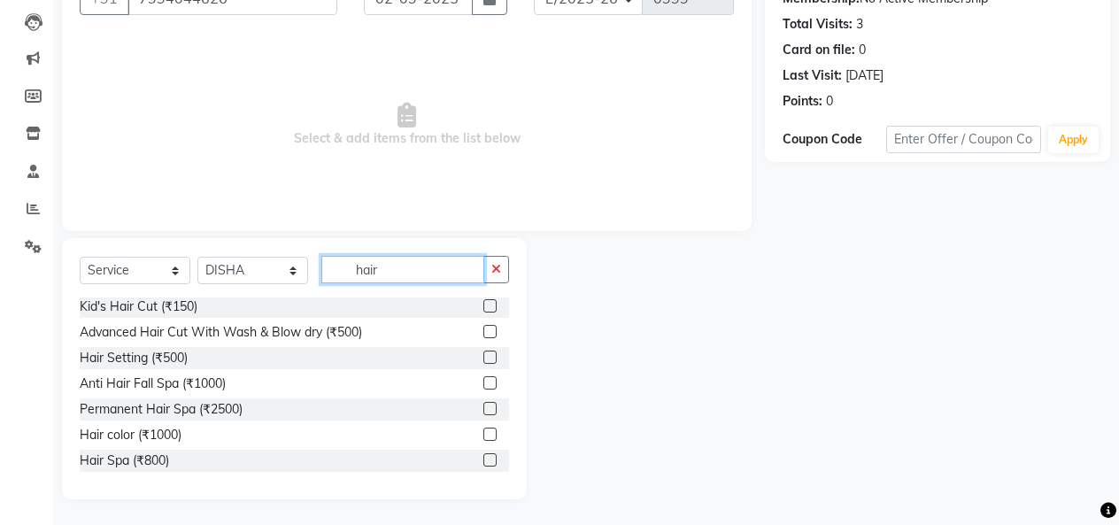
scroll to position [0, 0]
type input "h"
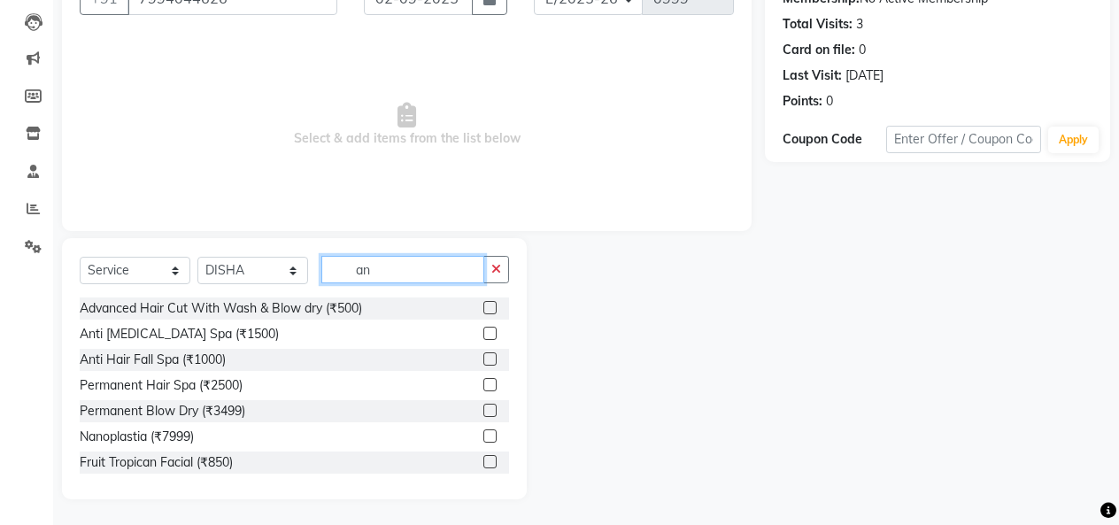
type input "an"
click at [483, 332] on label at bounding box center [489, 333] width 13 height 13
click at [483, 332] on input "checkbox" at bounding box center [489, 334] width 12 height 12
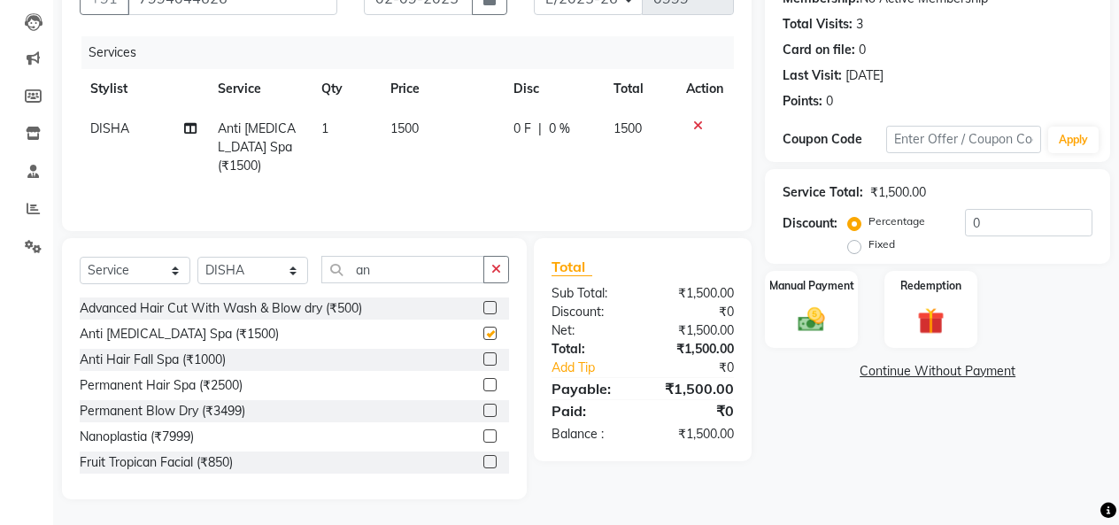
checkbox input "false"
click at [490, 269] on button "button" at bounding box center [496, 269] width 26 height 27
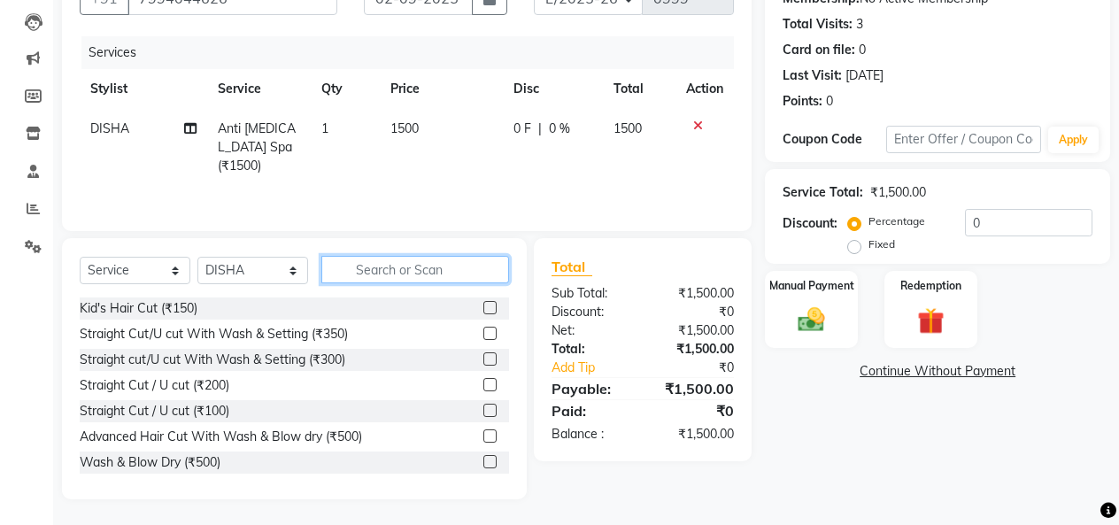
click at [471, 272] on input "text" at bounding box center [415, 269] width 188 height 27
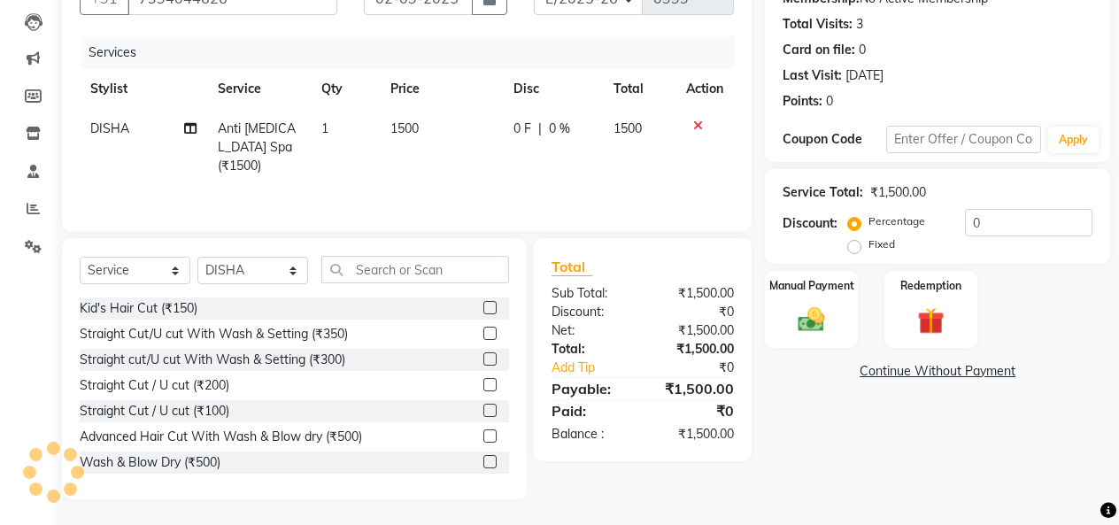
drag, startPoint x: 471, startPoint y: 272, endPoint x: 850, endPoint y: 442, distance: 415.2
click at [850, 442] on div "Name: [PERSON_NAME] Membership: No Active Membership Total Visits: 3 Card on fi…" at bounding box center [944, 225] width 359 height 550
click at [483, 383] on label at bounding box center [489, 384] width 13 height 13
click at [483, 383] on input "checkbox" at bounding box center [489, 386] width 12 height 12
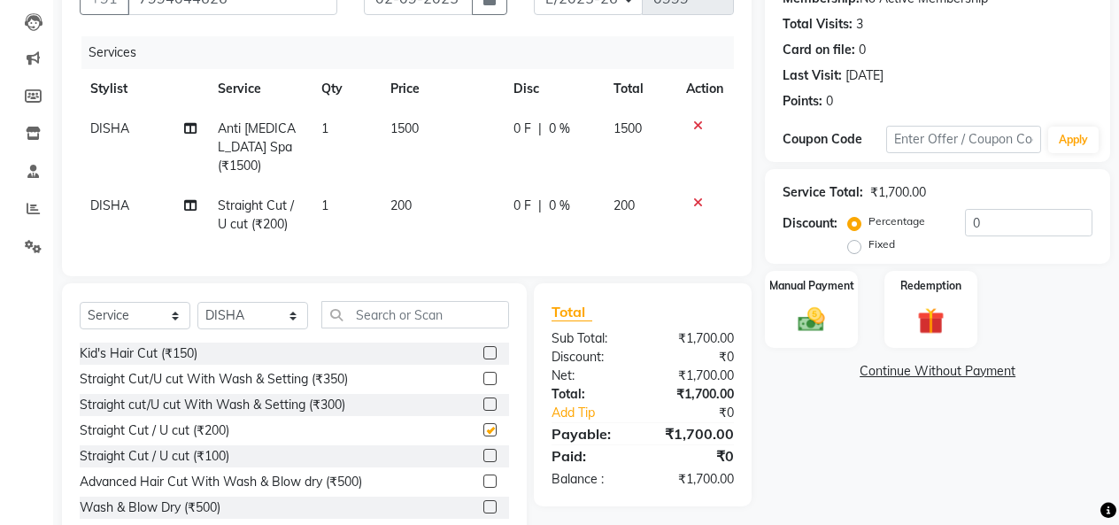
checkbox input "false"
click at [1011, 227] on input "0" at bounding box center [1028, 222] width 127 height 27
type input "10"
click at [820, 339] on div "Manual Payment" at bounding box center [811, 309] width 96 height 81
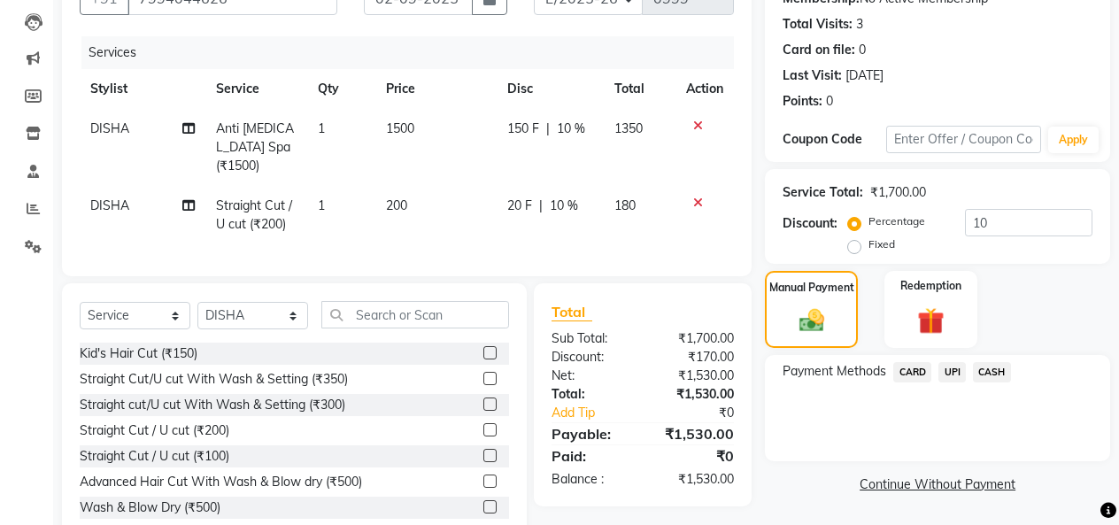
click at [951, 367] on span "UPI" at bounding box center [951, 372] width 27 height 20
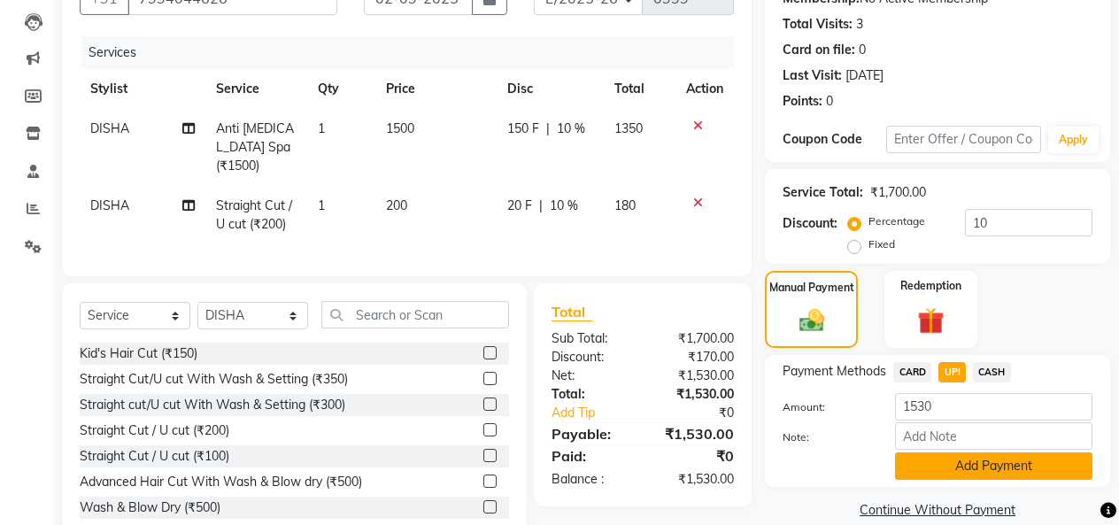
click at [990, 467] on button "Add Payment" at bounding box center [993, 465] width 197 height 27
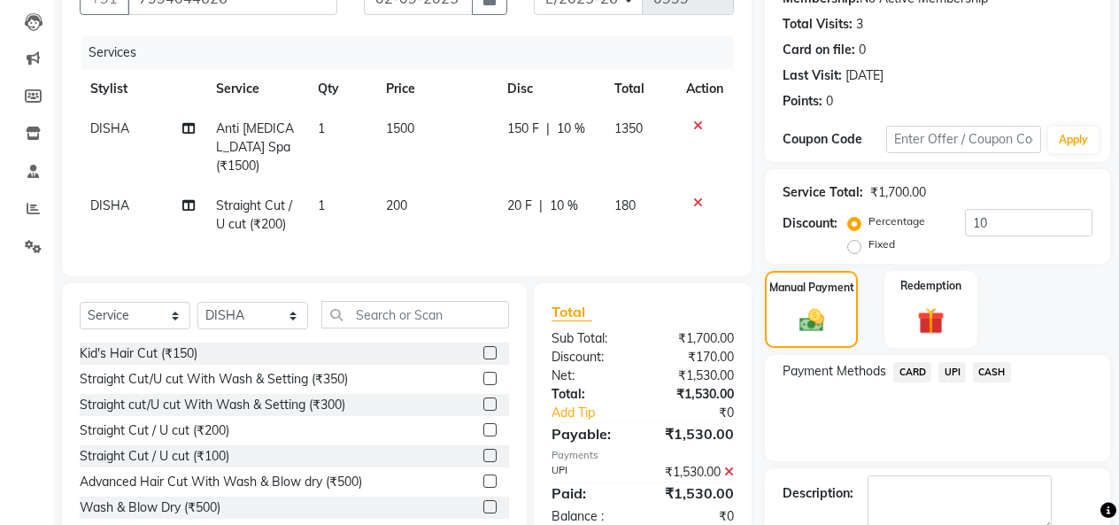
scroll to position [255, 0]
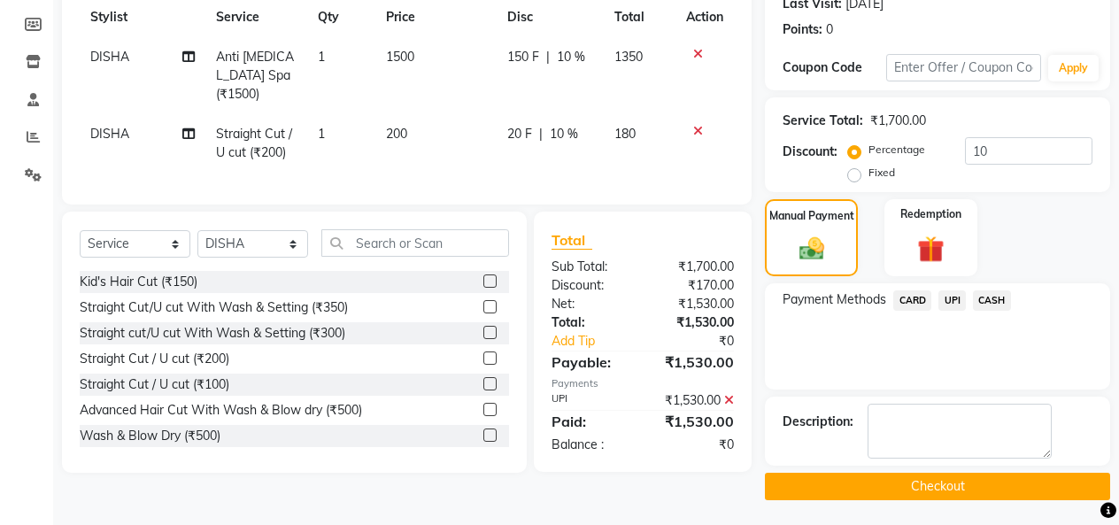
click at [938, 488] on button "Checkout" at bounding box center [937, 486] width 345 height 27
